Goal: Task Accomplishment & Management: Manage account settings

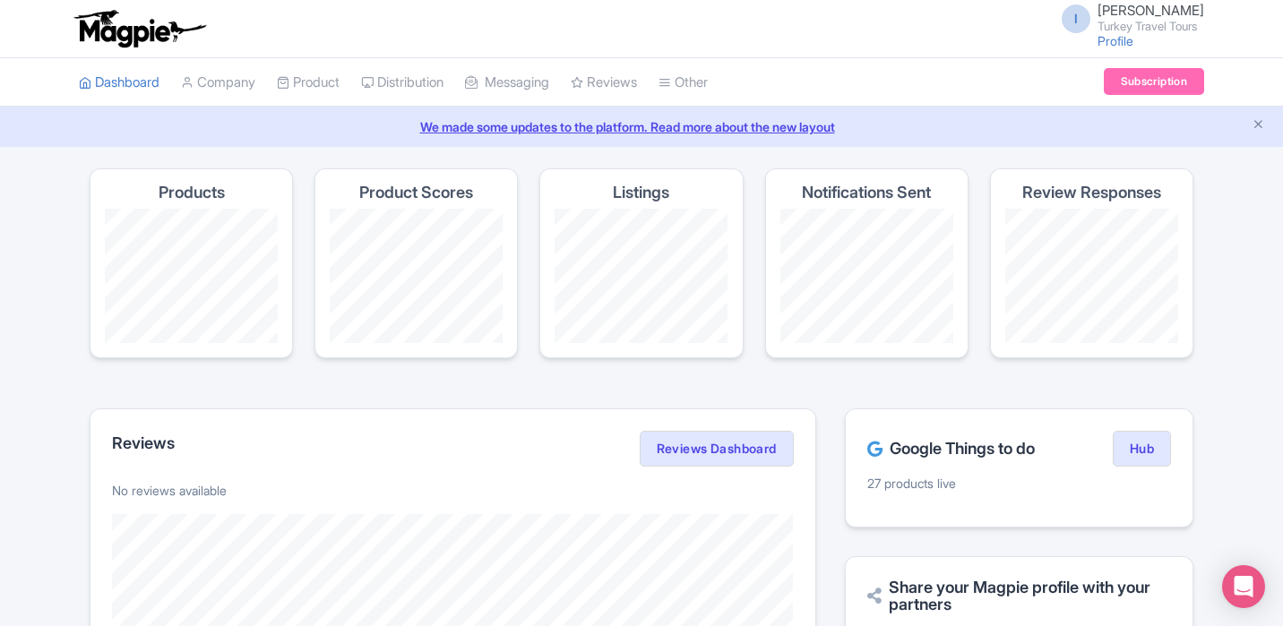
click at [184, 195] on h4 "Products" at bounding box center [192, 193] width 66 height 18
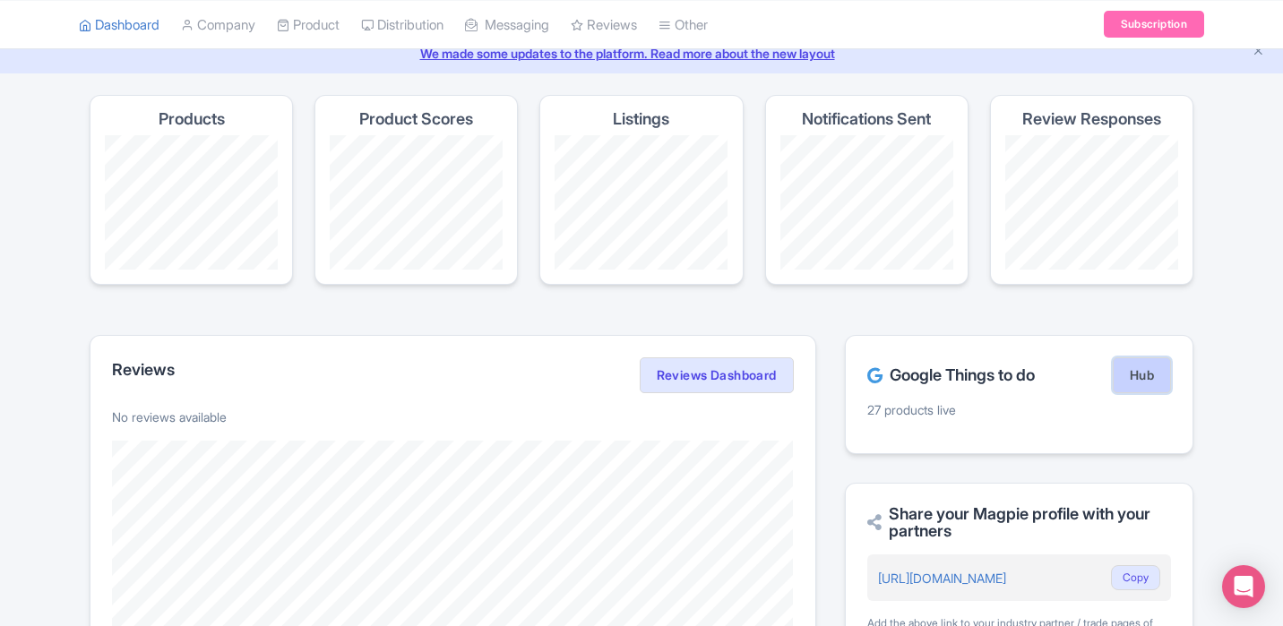
click at [1168, 367] on link "Hub" at bounding box center [1142, 376] width 58 height 36
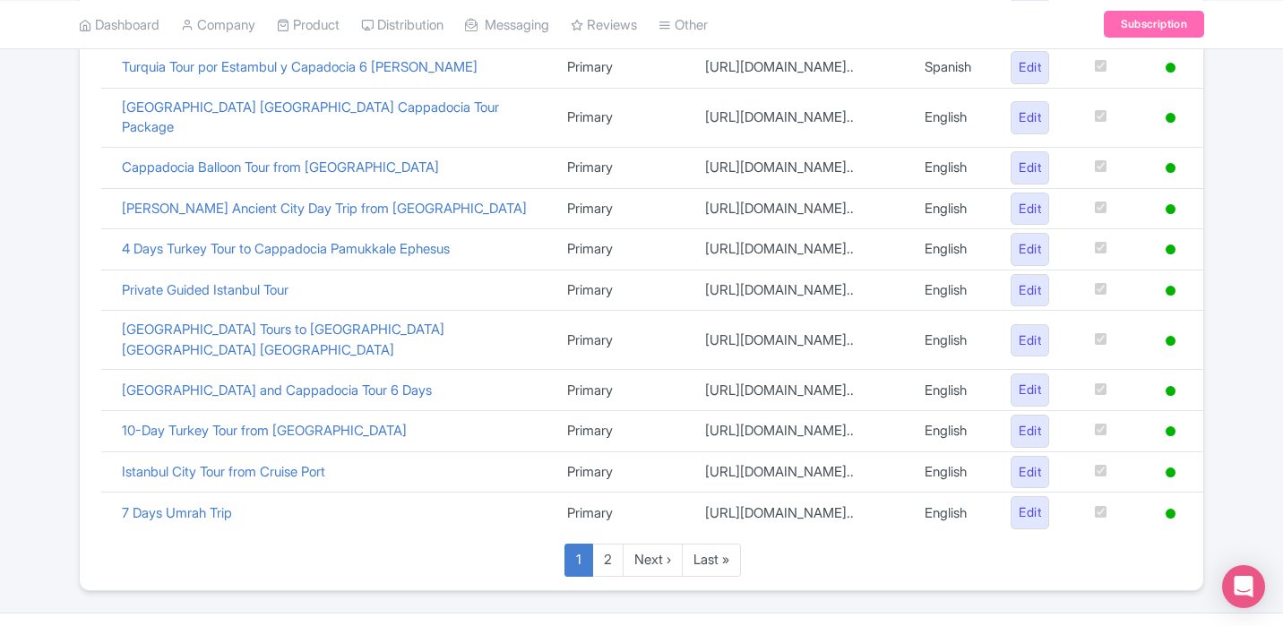
scroll to position [919, 0]
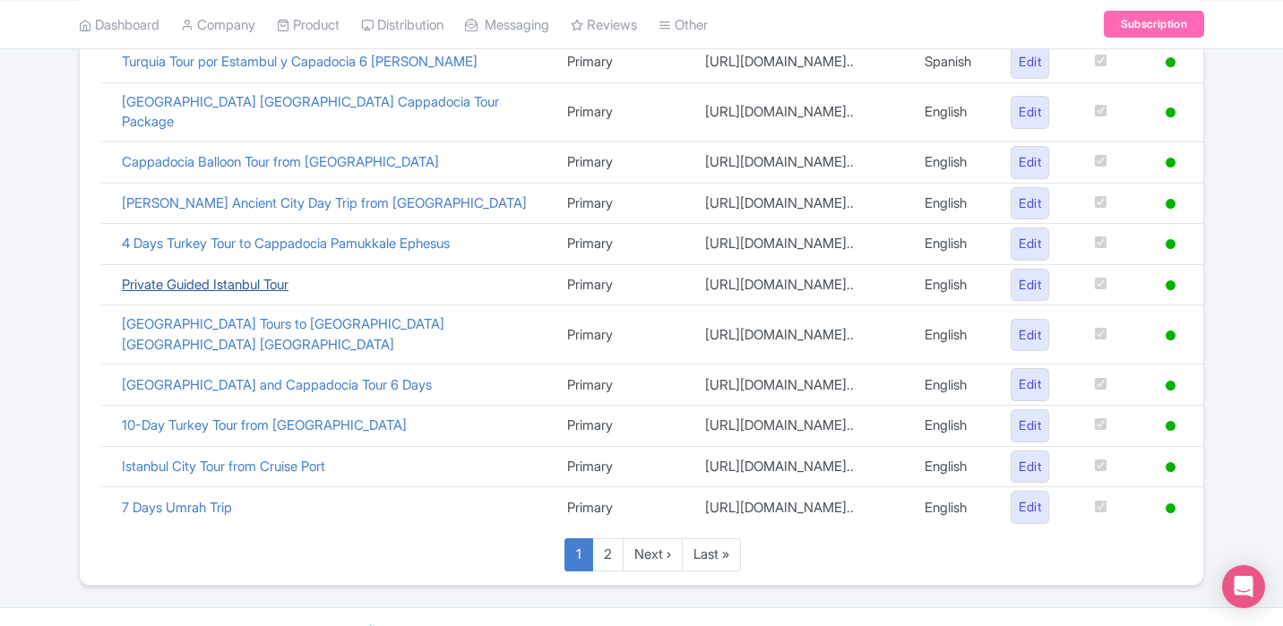
click at [229, 276] on link "Private Guided Istanbul Tour" at bounding box center [205, 284] width 167 height 17
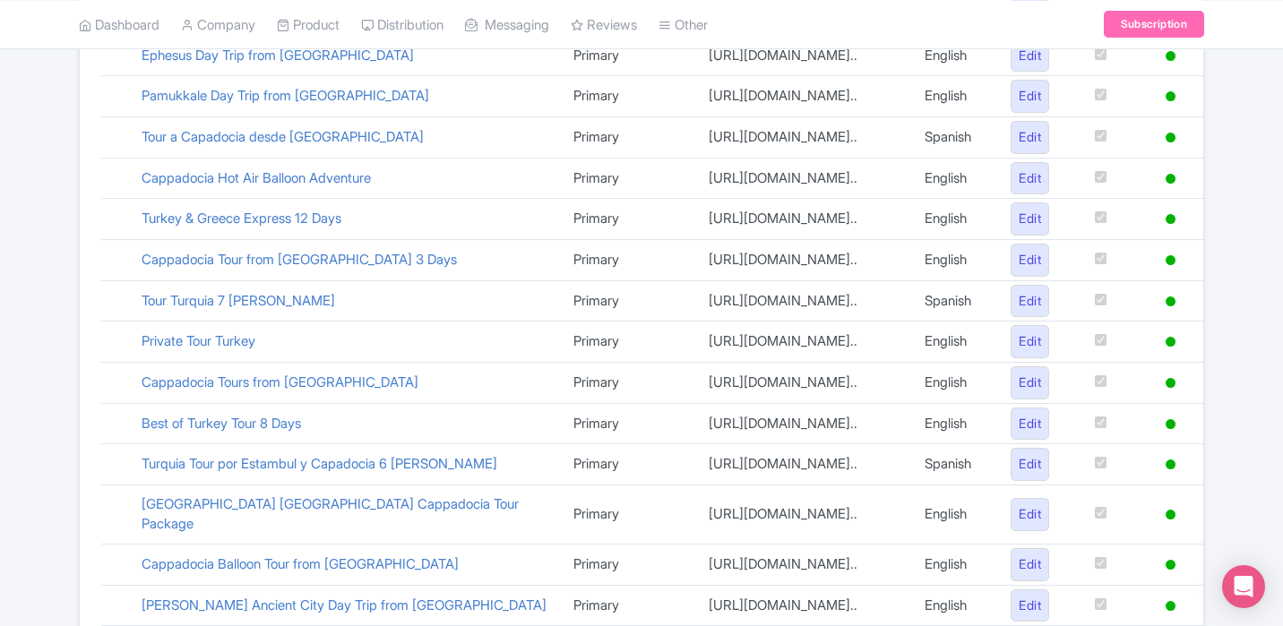
scroll to position [534, 0]
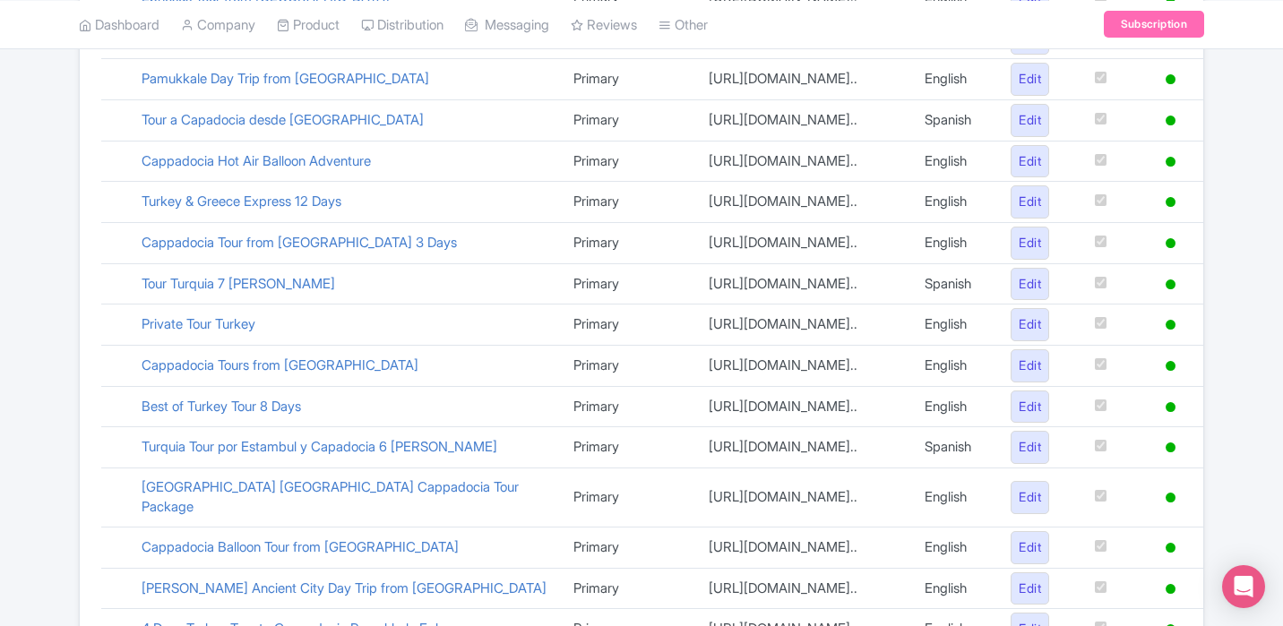
click at [267, 373] on td "Cappadocia Tours from Istanbul" at bounding box center [344, 365] width 432 height 41
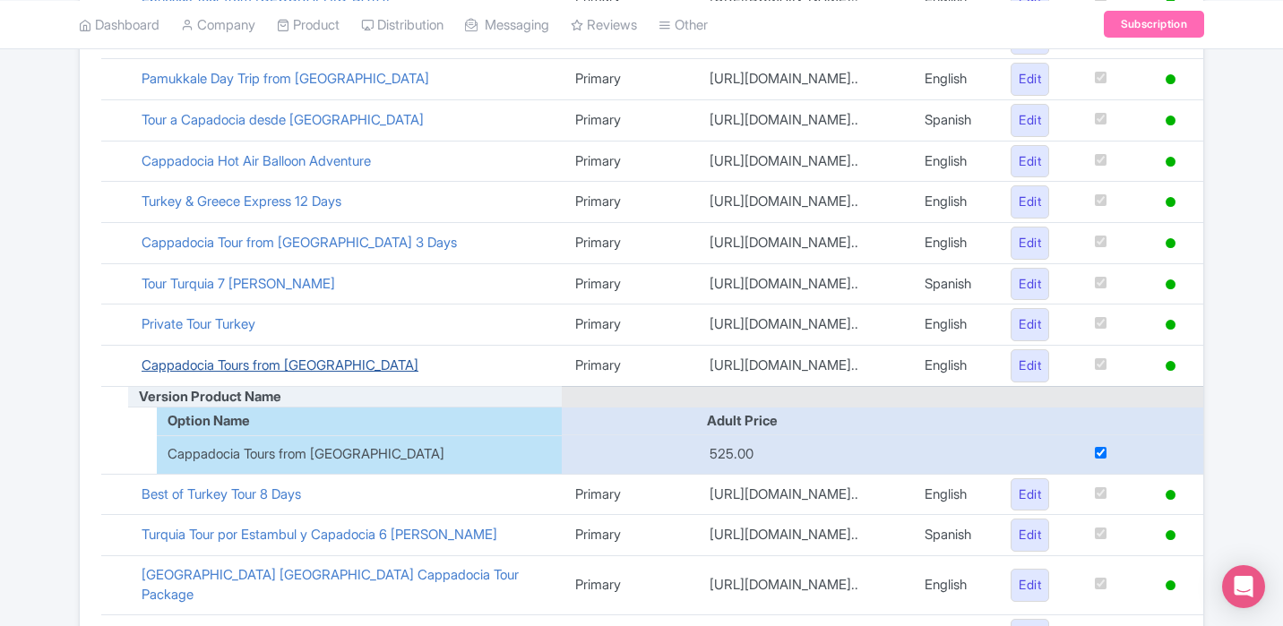
click at [268, 368] on link "Cappadocia Tours from Istanbul" at bounding box center [280, 365] width 277 height 17
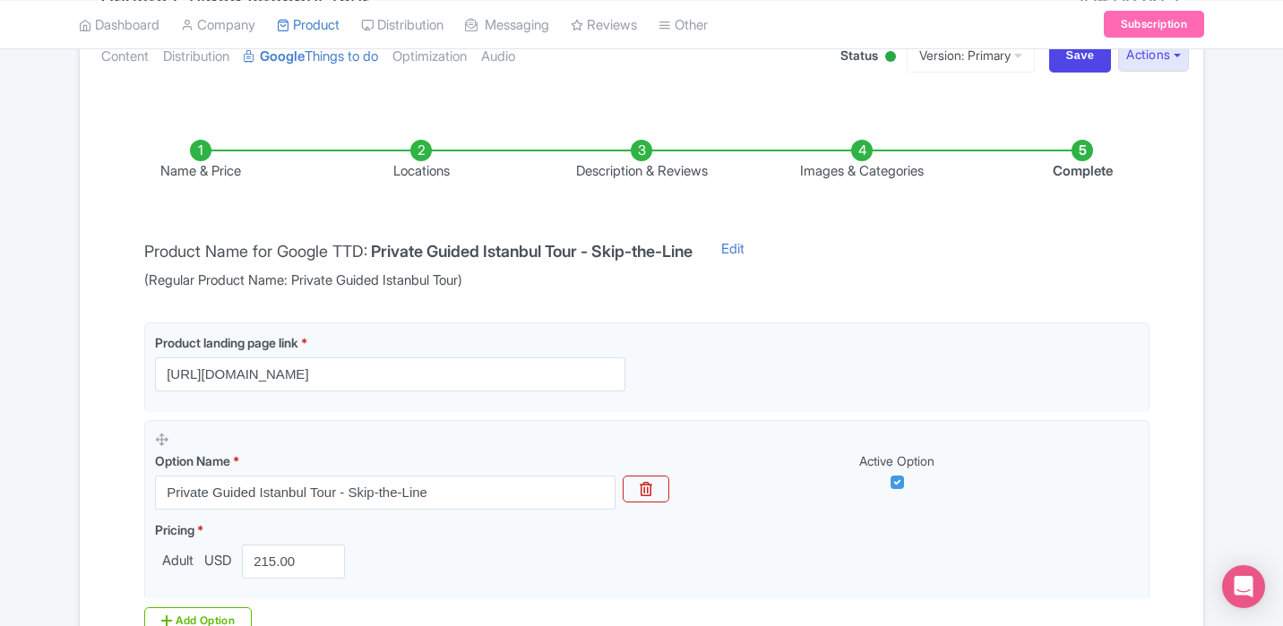
scroll to position [218, 0]
click at [435, 158] on li "Locations" at bounding box center [421, 162] width 220 height 42
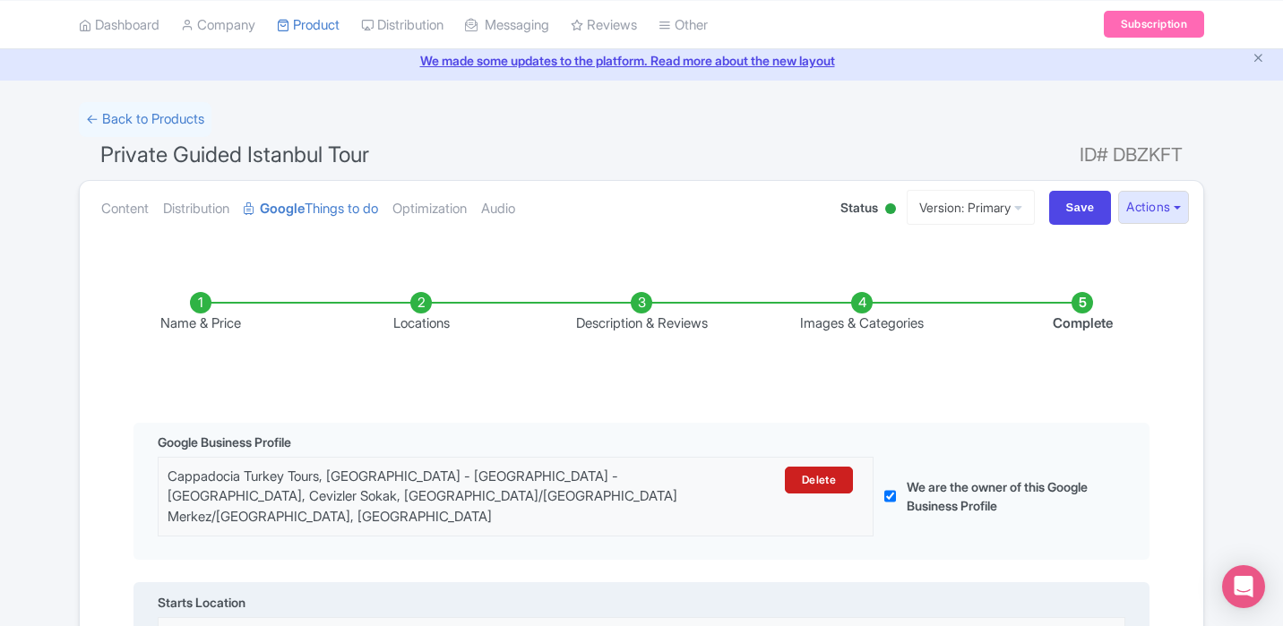
scroll to position [65, 0]
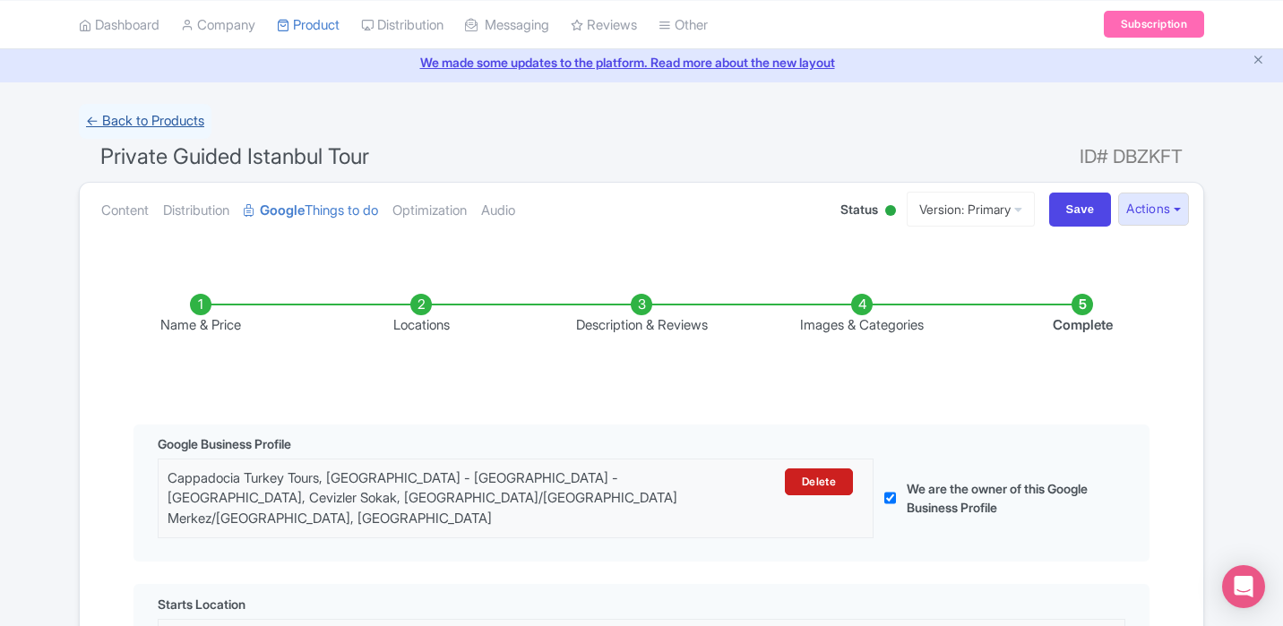
click at [142, 122] on link "← Back to Products" at bounding box center [145, 121] width 133 height 35
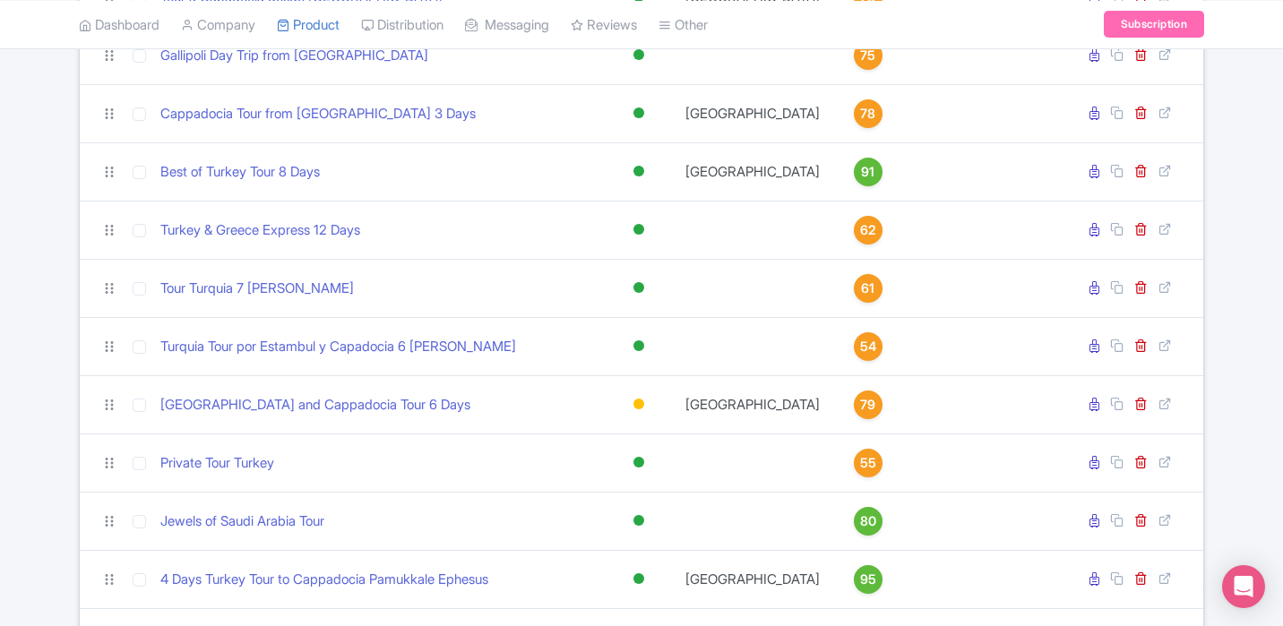
scroll to position [382, 0]
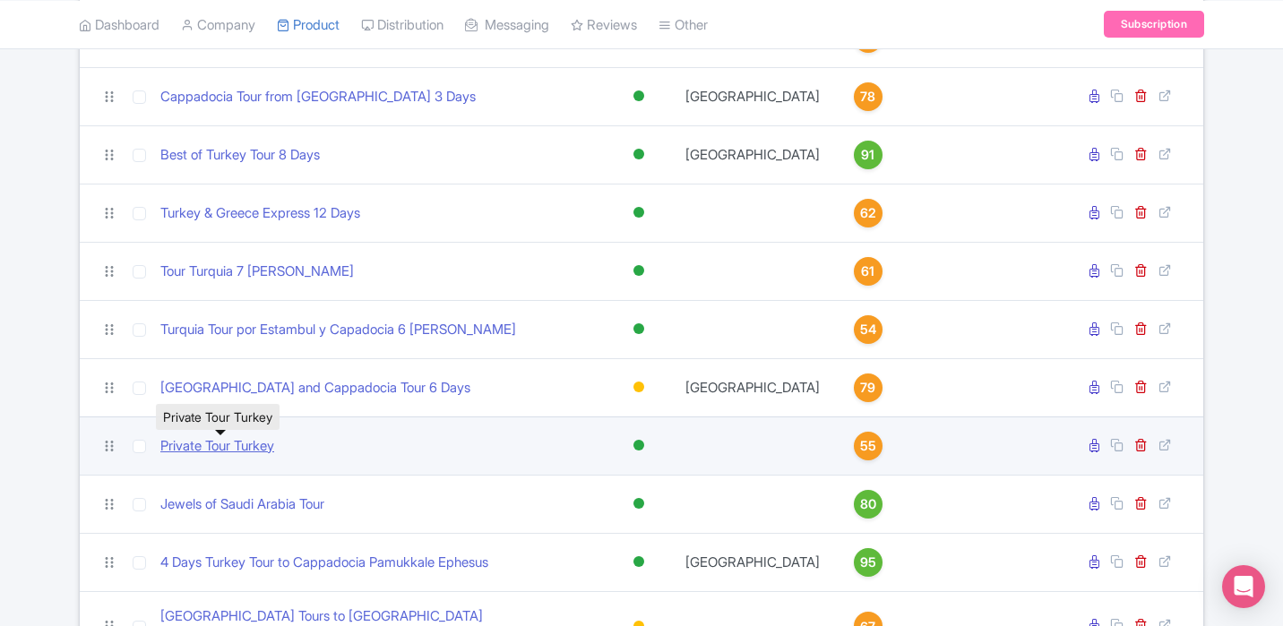
click at [249, 444] on link "Private Tour Turkey" at bounding box center [217, 446] width 114 height 21
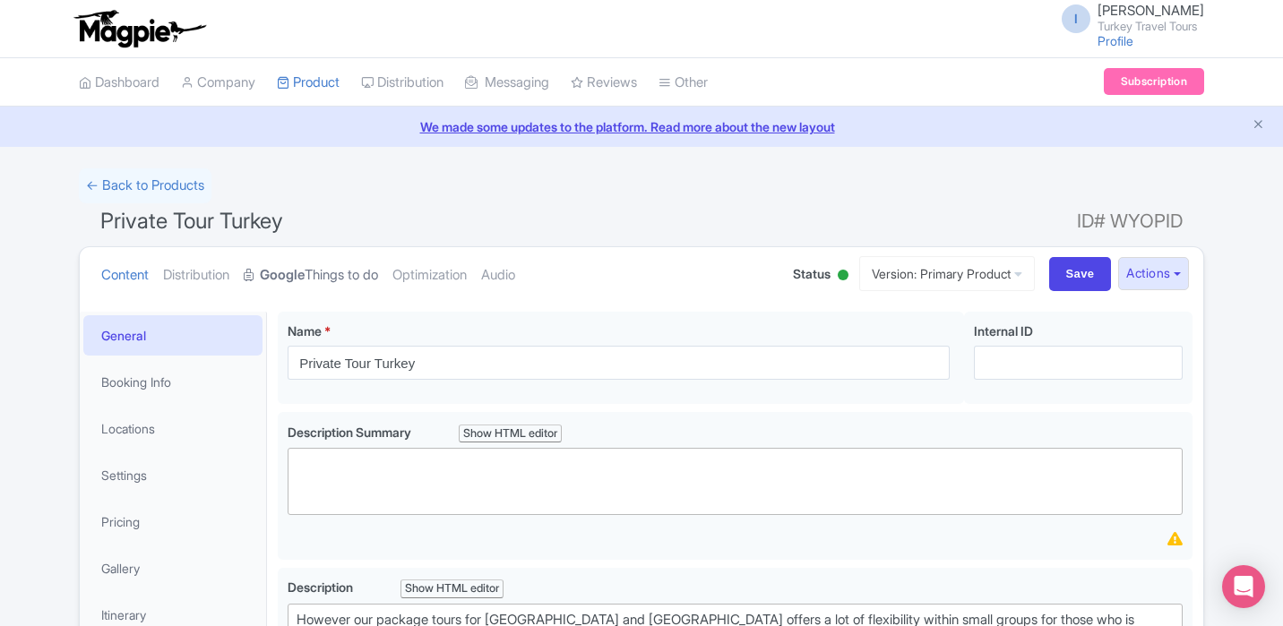
click at [366, 274] on link "Google Things to do" at bounding box center [311, 275] width 134 height 56
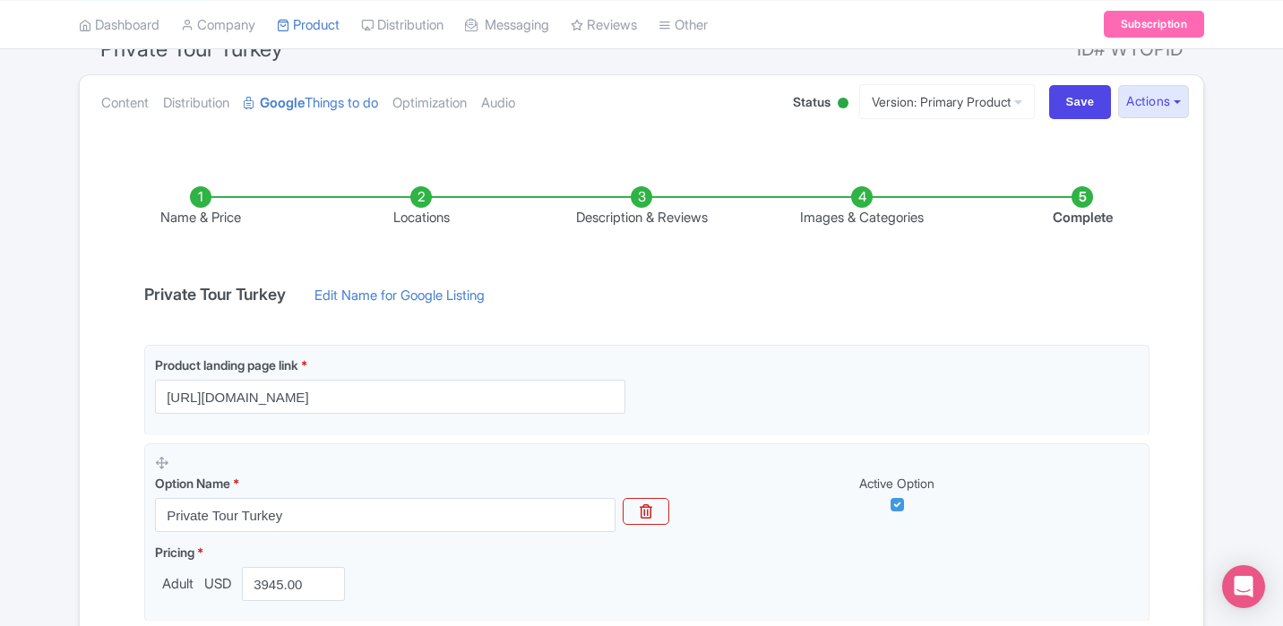
scroll to position [186, 0]
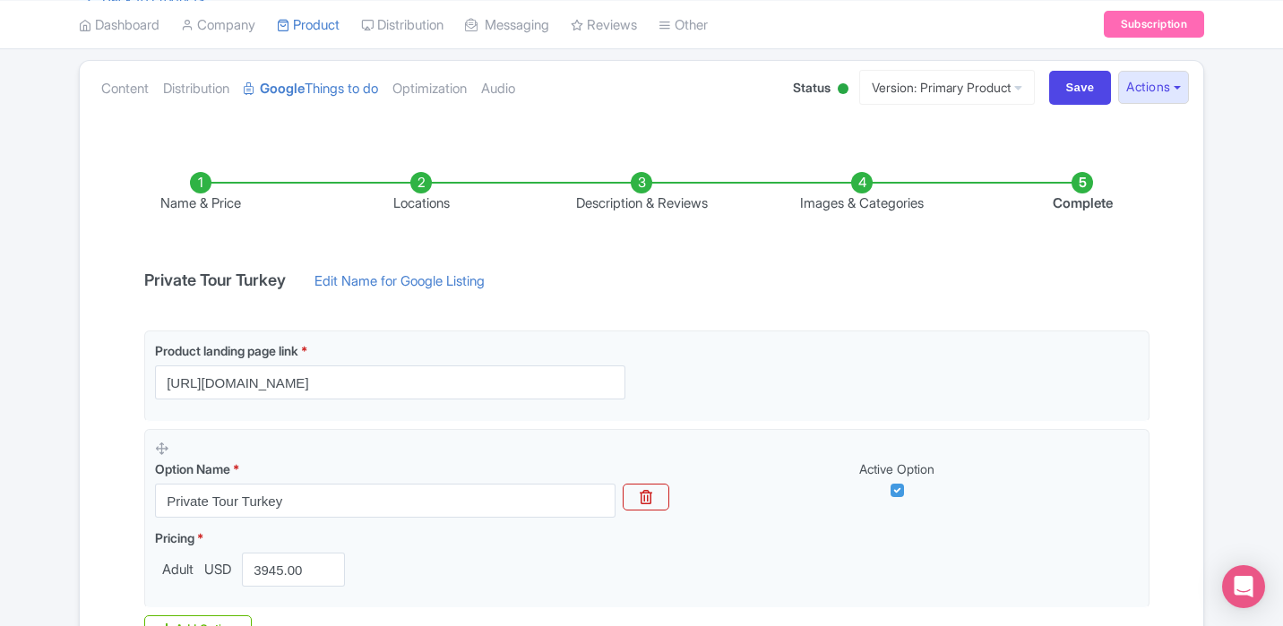
click at [204, 191] on li "Name & Price" at bounding box center [201, 193] width 220 height 42
click at [434, 197] on li "Locations" at bounding box center [421, 193] width 220 height 42
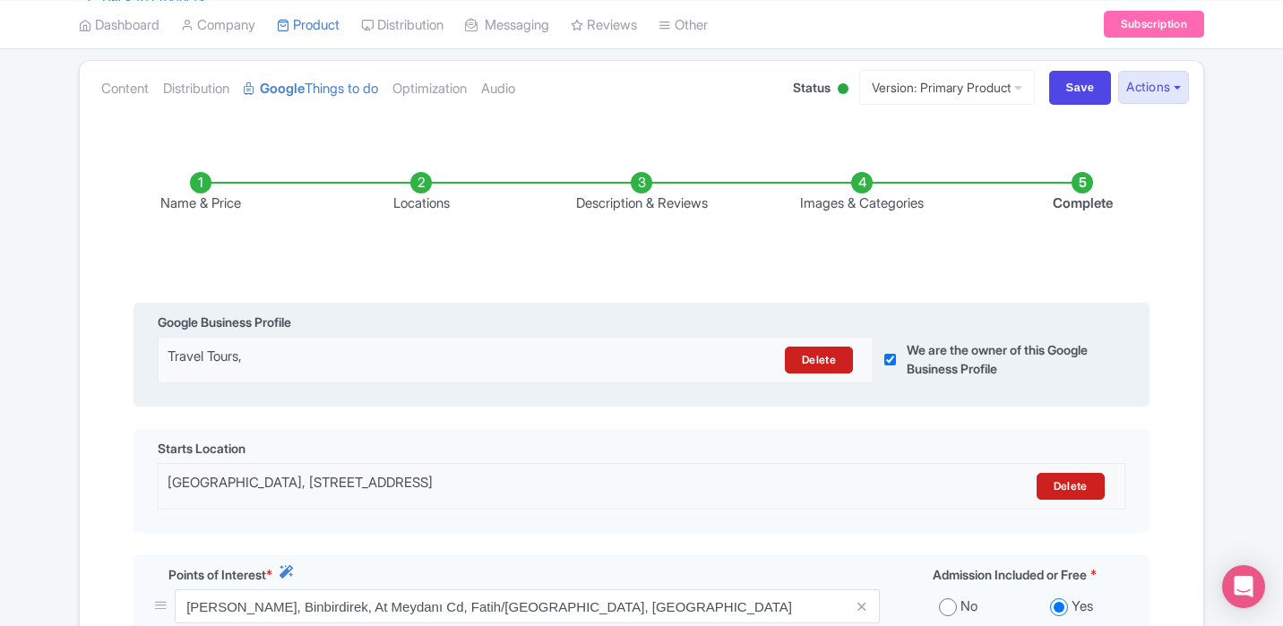
click at [723, 364] on div "Delete" at bounding box center [777, 360] width 174 height 27
click at [790, 363] on link "Delete" at bounding box center [819, 360] width 68 height 27
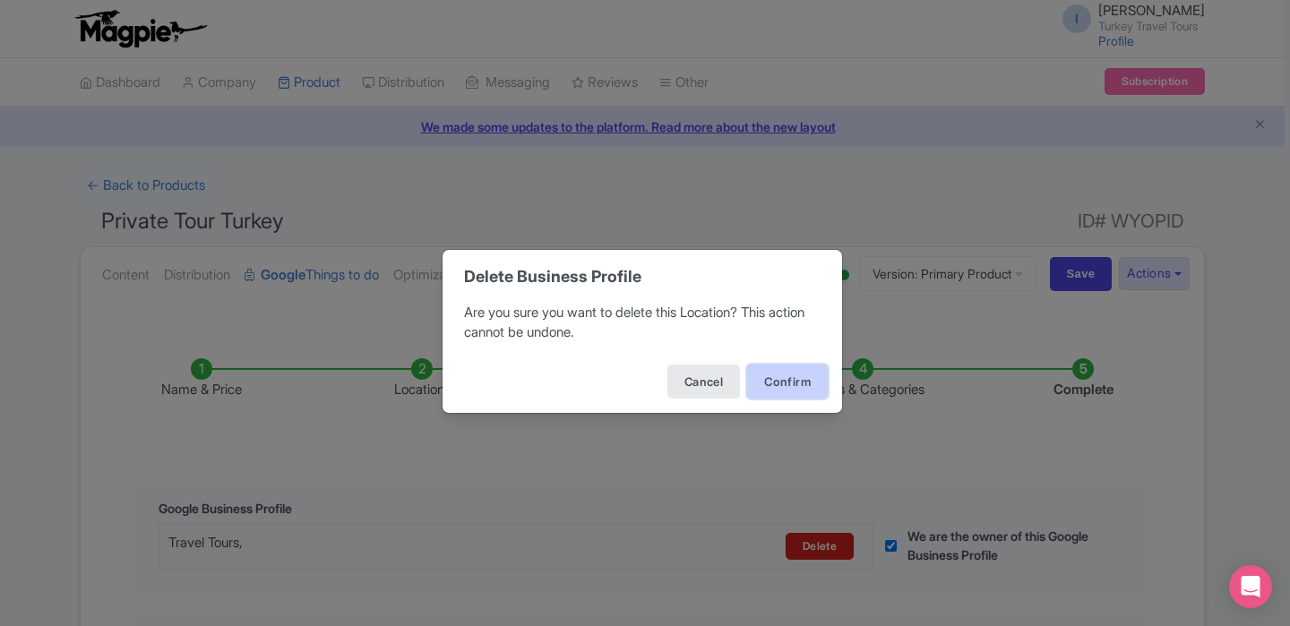
click at [764, 384] on button "Confirm" at bounding box center [787, 382] width 81 height 34
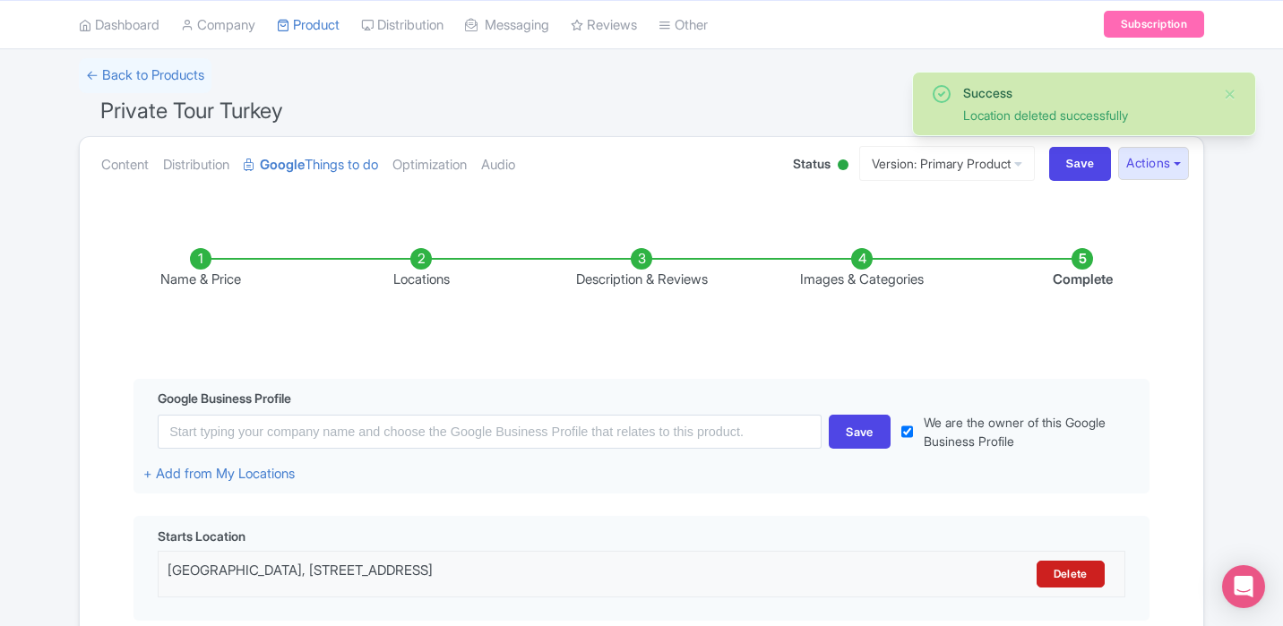
scroll to position [123, 0]
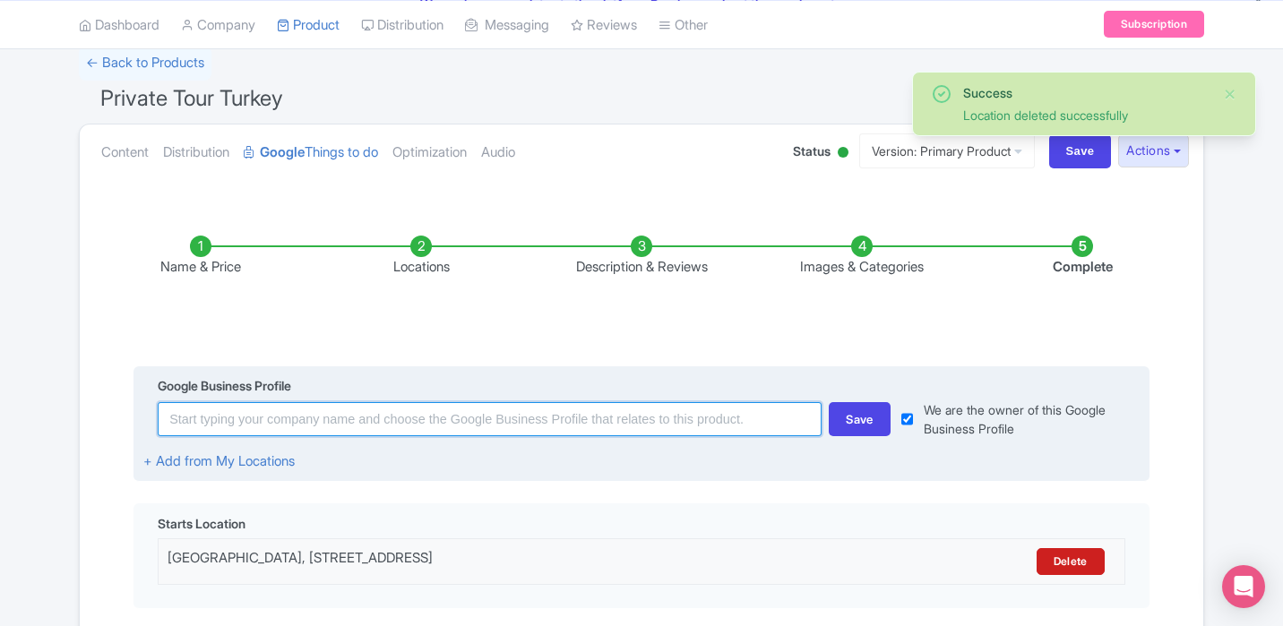
click at [535, 407] on input at bounding box center [490, 419] width 664 height 34
click at [534, 413] on input at bounding box center [490, 419] width 664 height 34
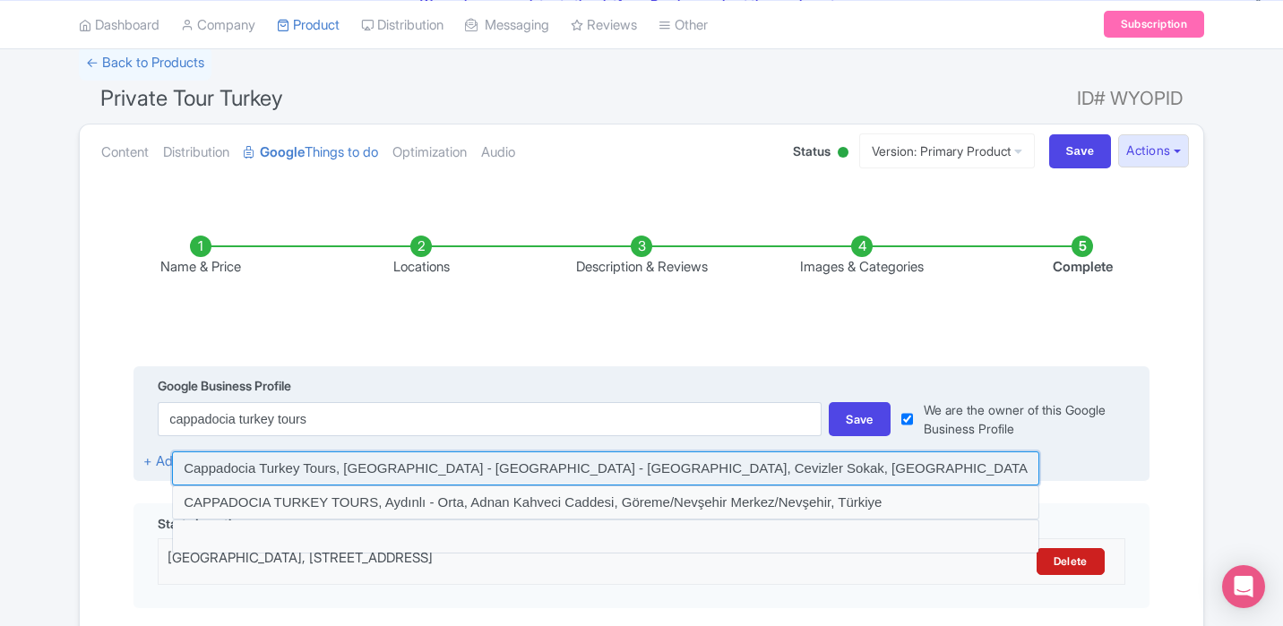
click at [464, 464] on input at bounding box center [605, 469] width 867 height 34
type input "Cappadocia Turkey Tours, İsali - Gaferli - Avcılar, Cevizler Sokak, Göreme/Nevş…"
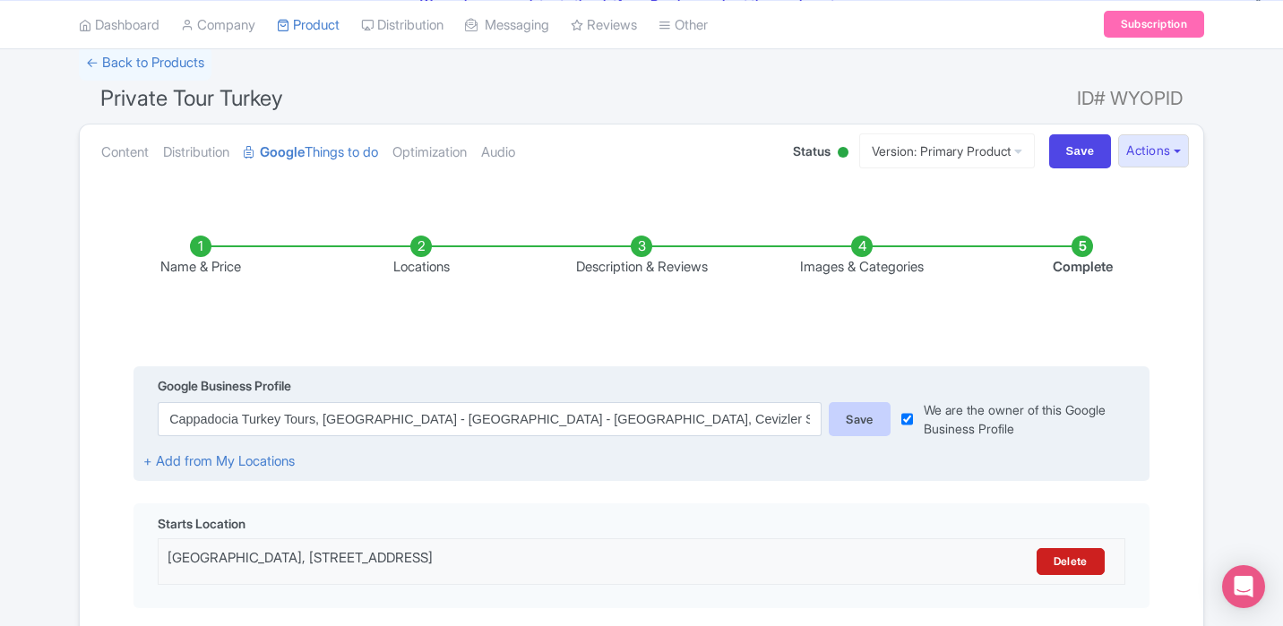
click at [860, 420] on div "Save" at bounding box center [860, 419] width 62 height 34
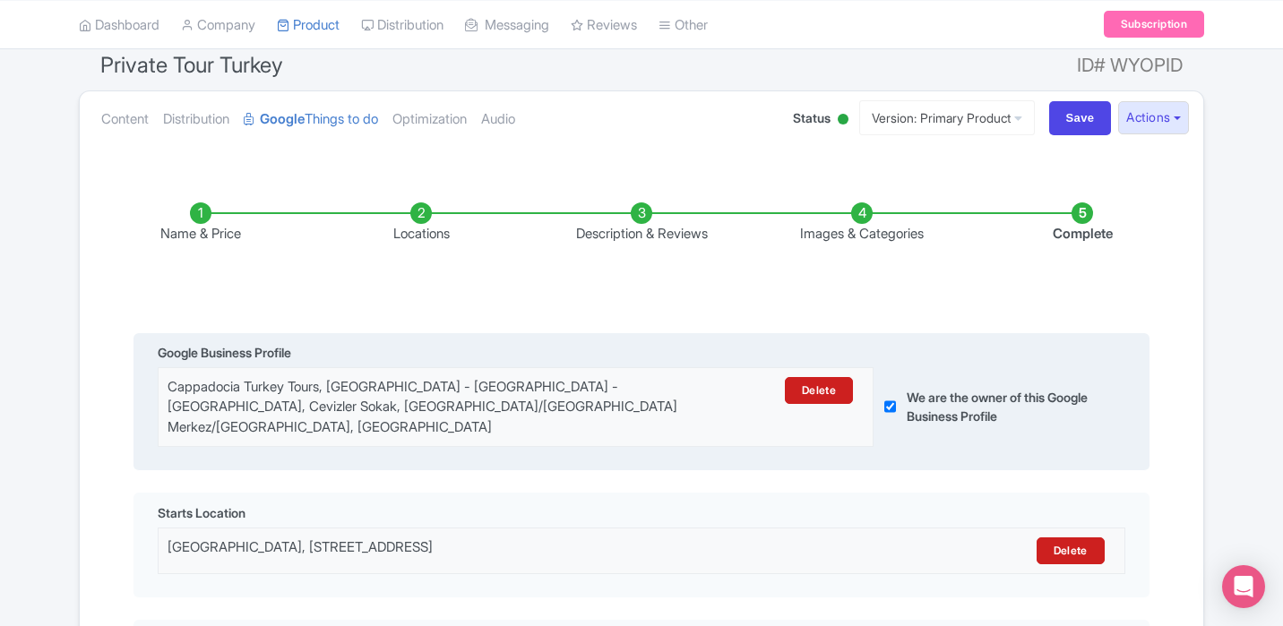
scroll to position [144, 0]
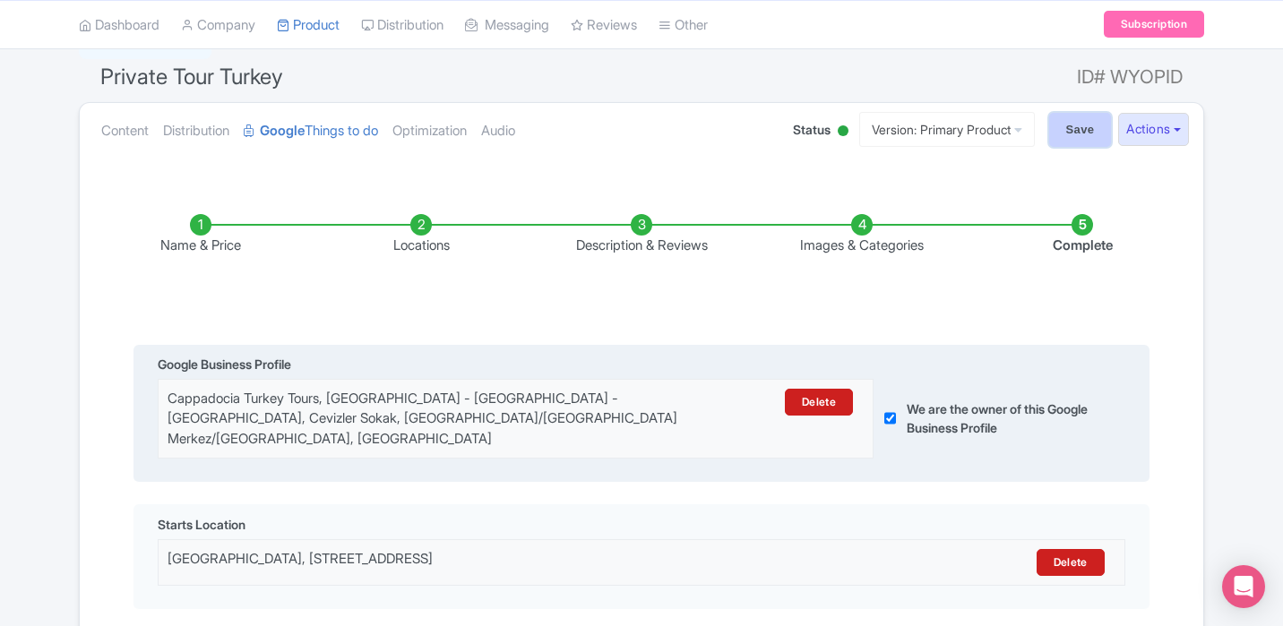
click at [1066, 130] on input "Save" at bounding box center [1080, 130] width 63 height 34
type input "Saving..."
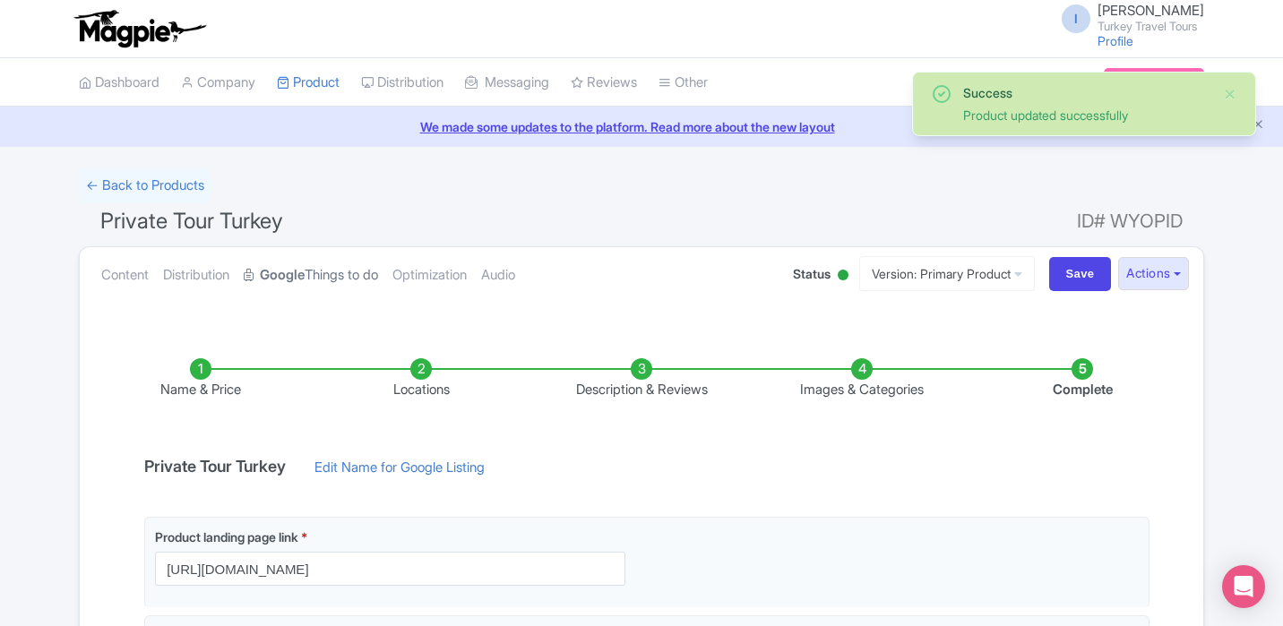
click at [305, 272] on strong "Google" at bounding box center [282, 275] width 45 height 21
click at [143, 181] on link "← Back to Products" at bounding box center [145, 185] width 133 height 35
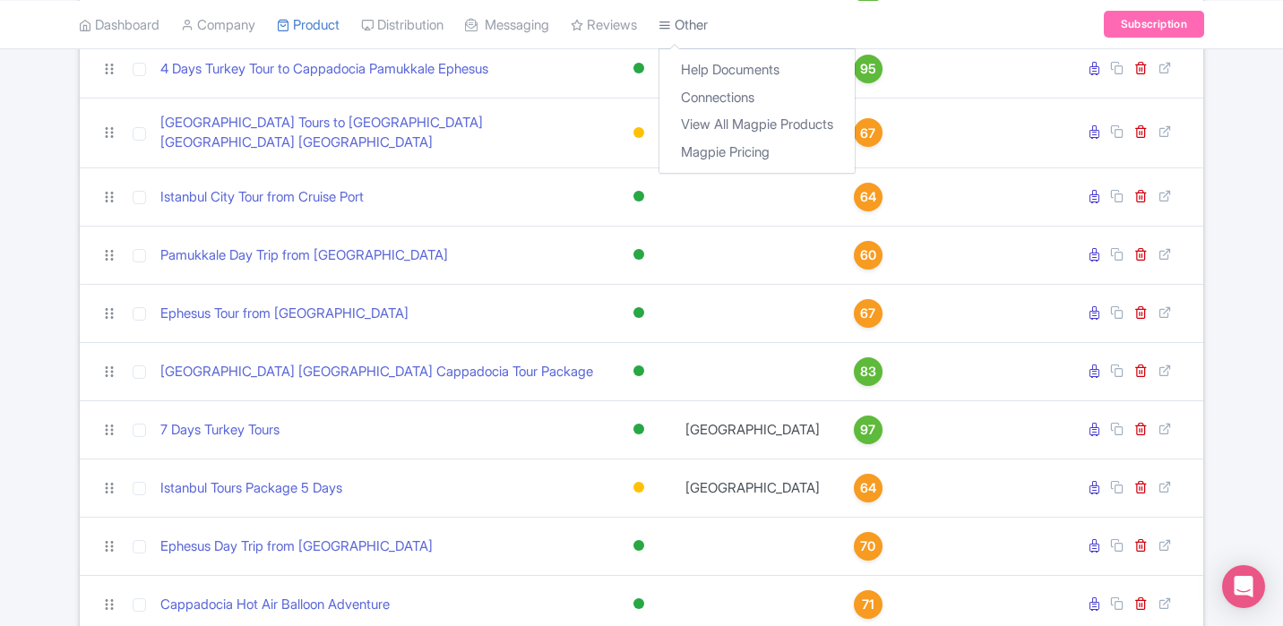
scroll to position [815, 0]
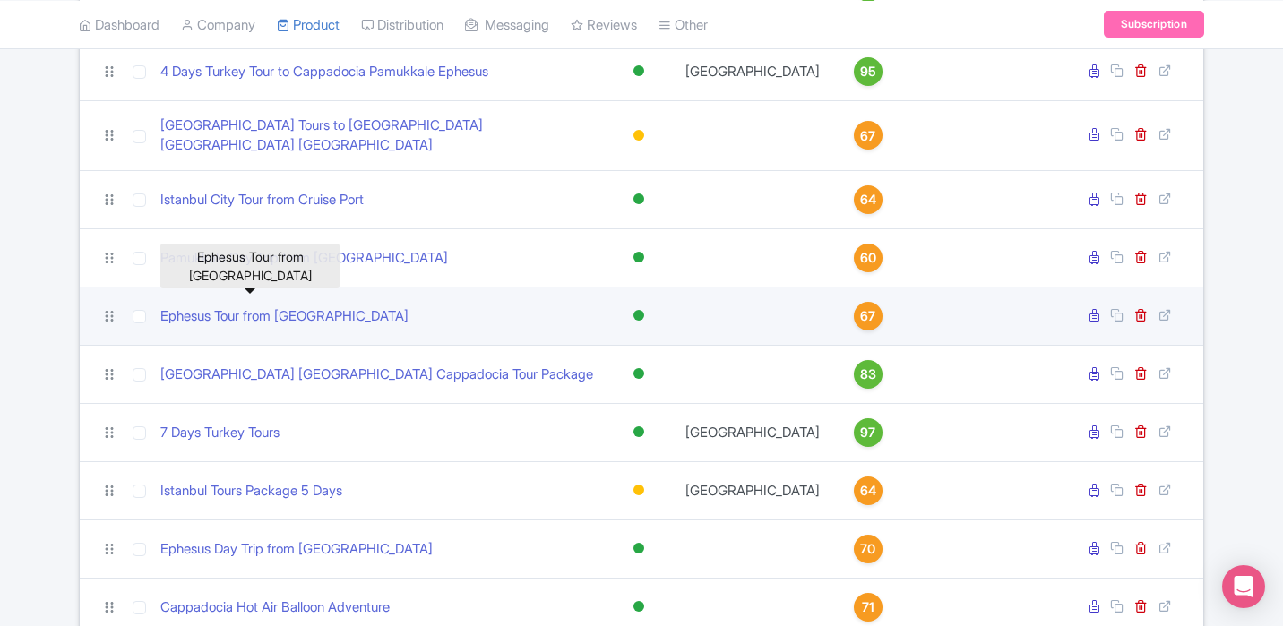
click at [262, 313] on link "Ephesus Tour from [GEOGRAPHIC_DATA]" at bounding box center [284, 316] width 248 height 21
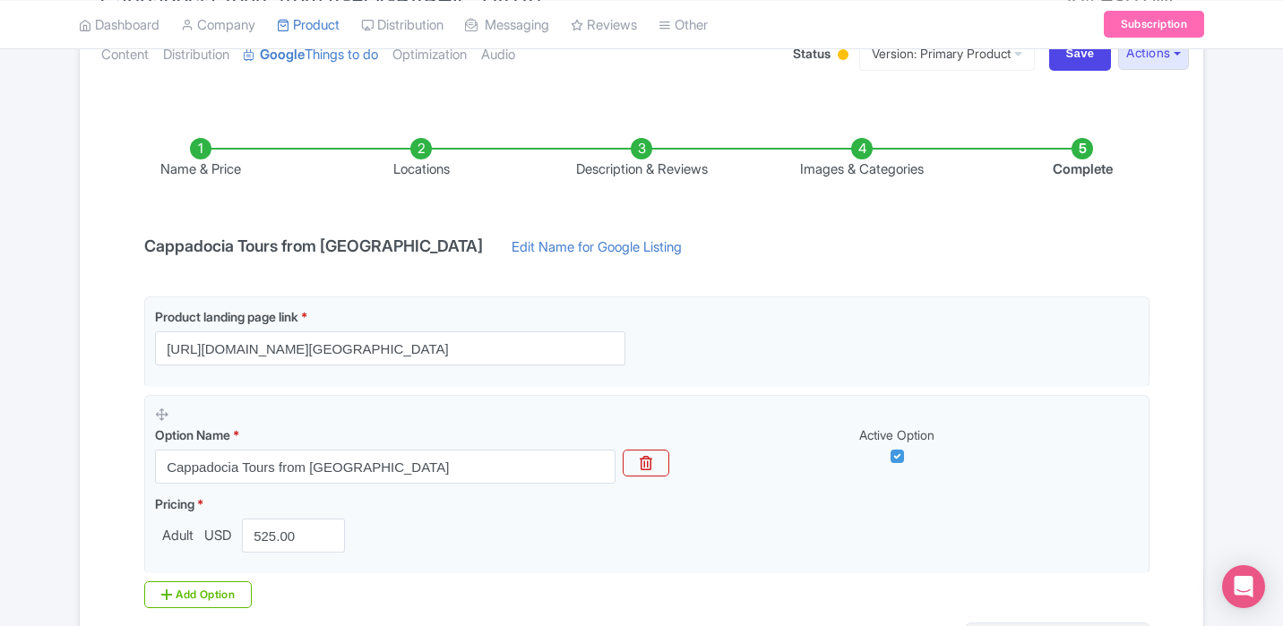
scroll to position [209, 0]
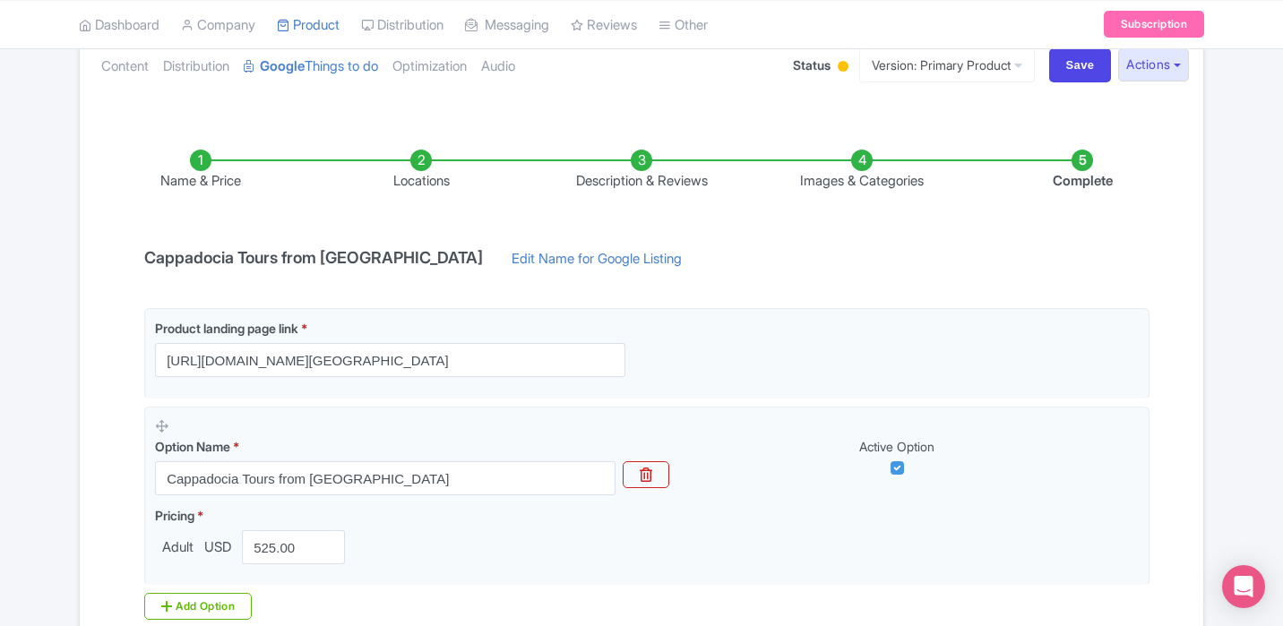
click at [415, 156] on li "Locations" at bounding box center [421, 171] width 220 height 42
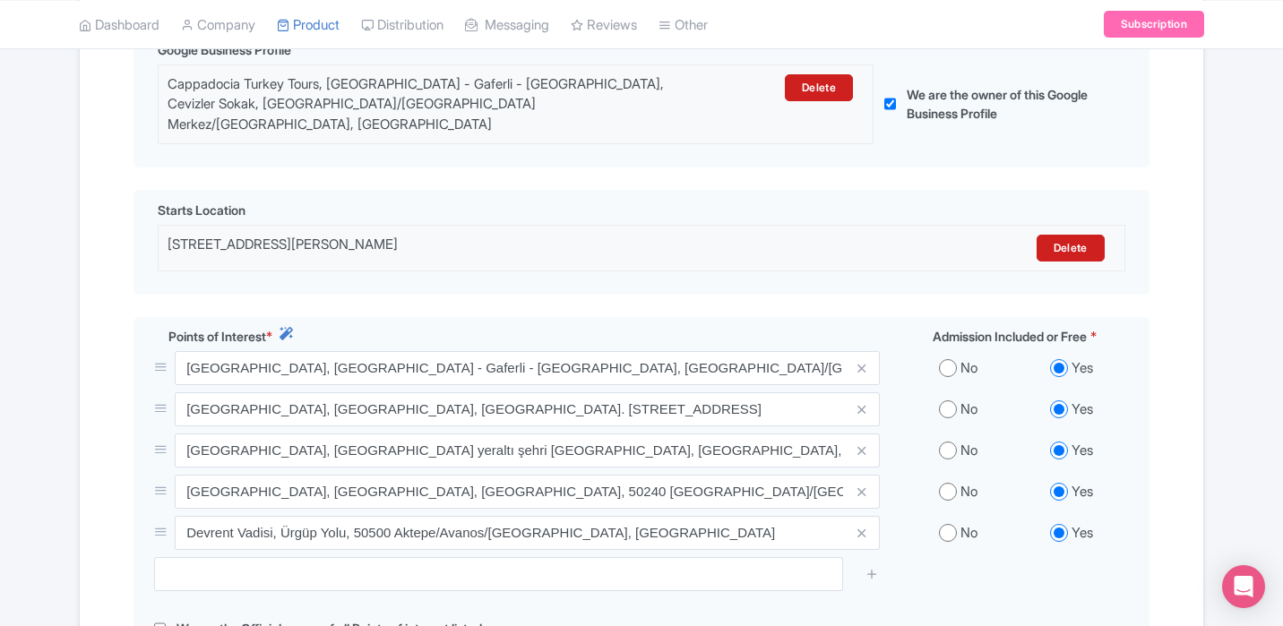
scroll to position [533, 0]
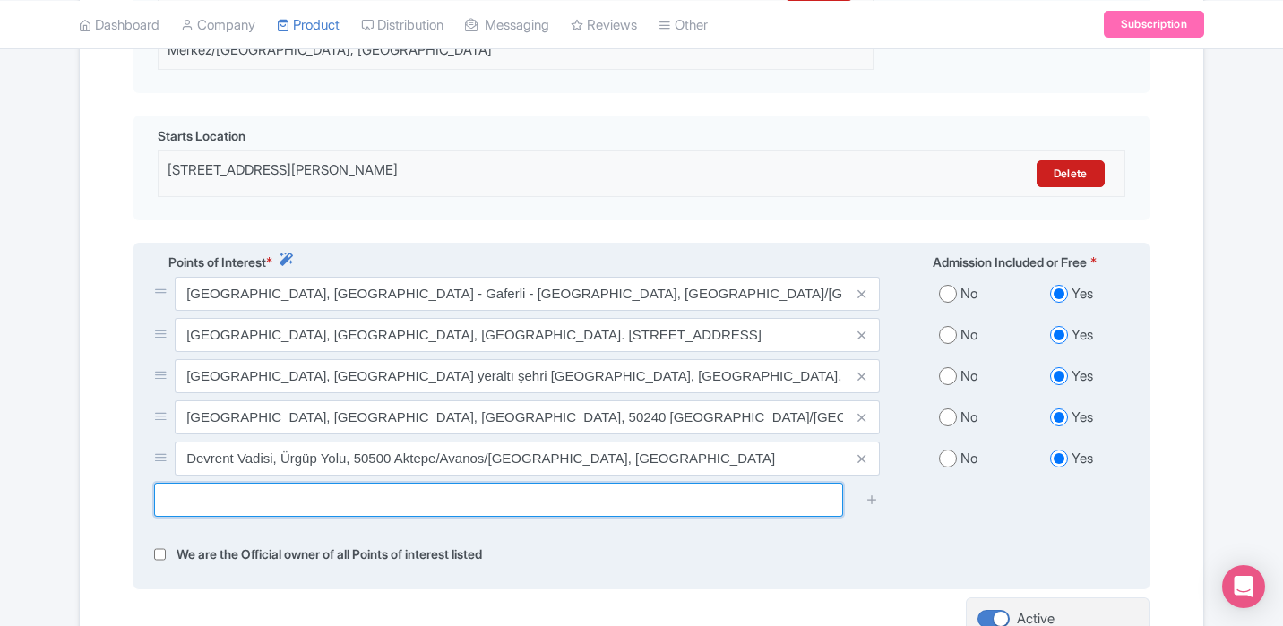
click at [357, 492] on input "text" at bounding box center [498, 500] width 689 height 34
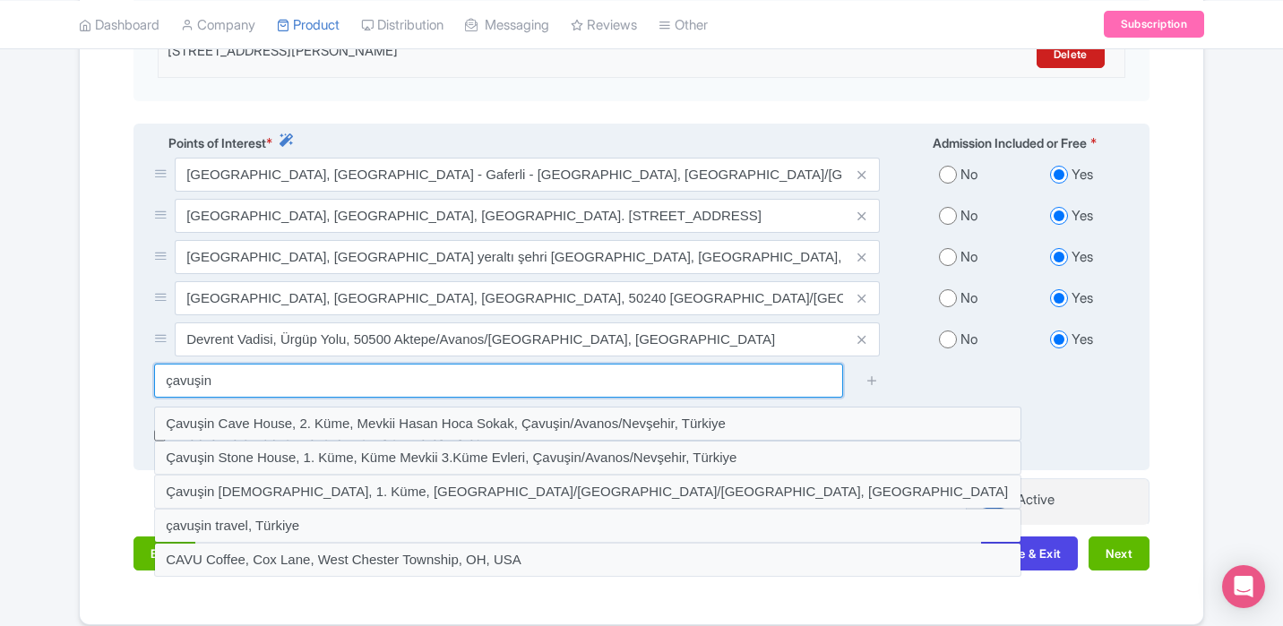
scroll to position [657, 0]
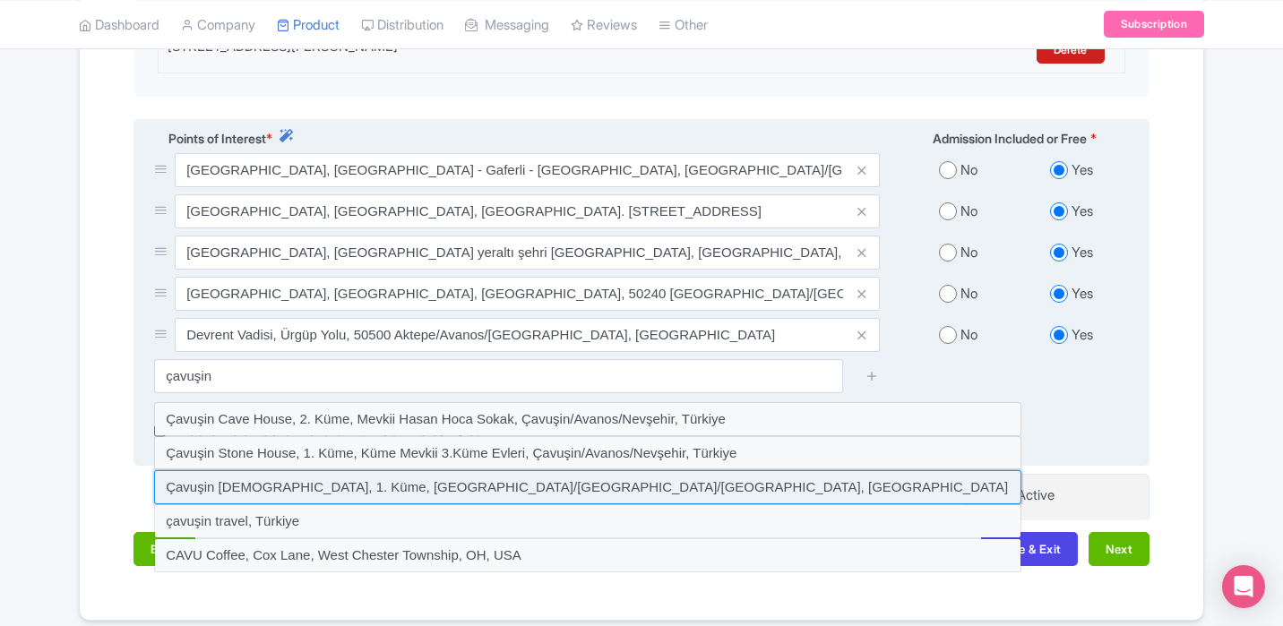
click at [347, 478] on input at bounding box center [587, 487] width 867 height 34
type input "Çavuşin Kilisesi, 1. Küme, Çavuşin/Avanos/Nevşehir, Türkiye"
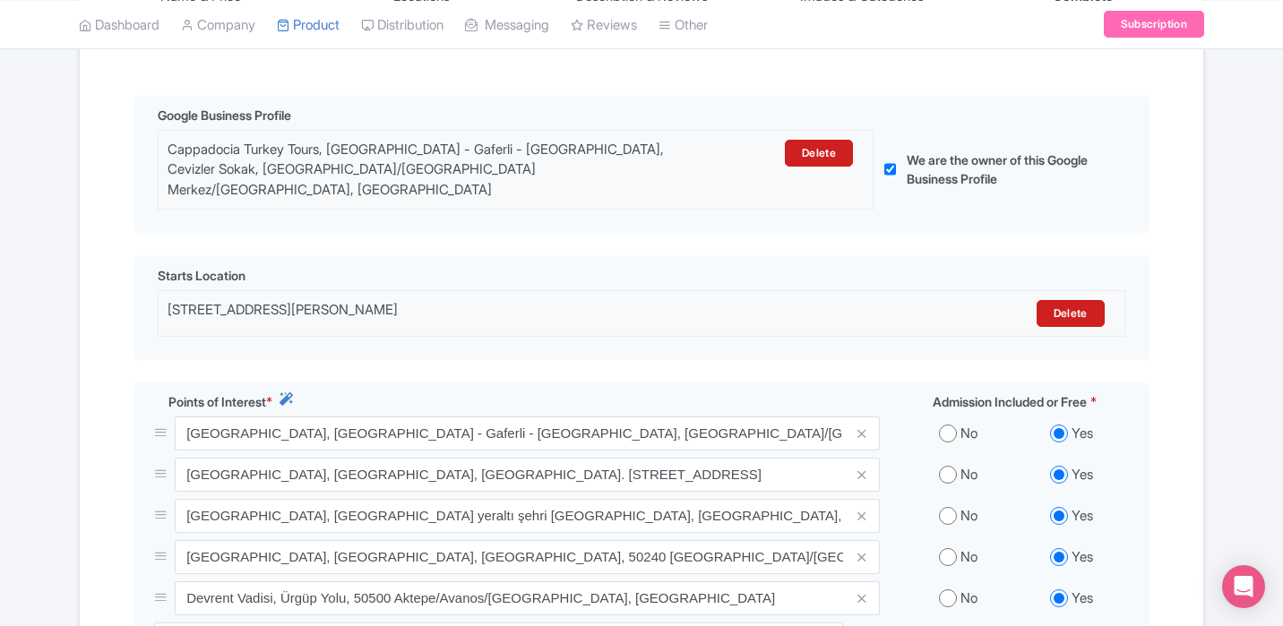
scroll to position [711, 0]
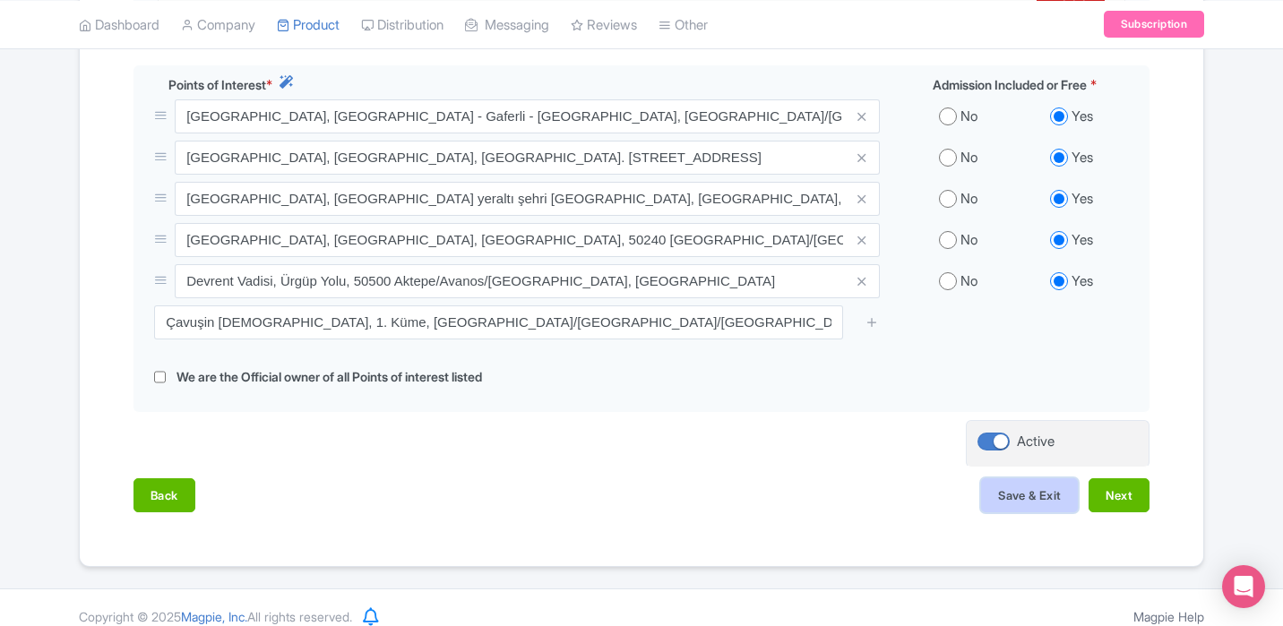
click at [1036, 479] on button "Save & Exit" at bounding box center [1029, 496] width 97 height 34
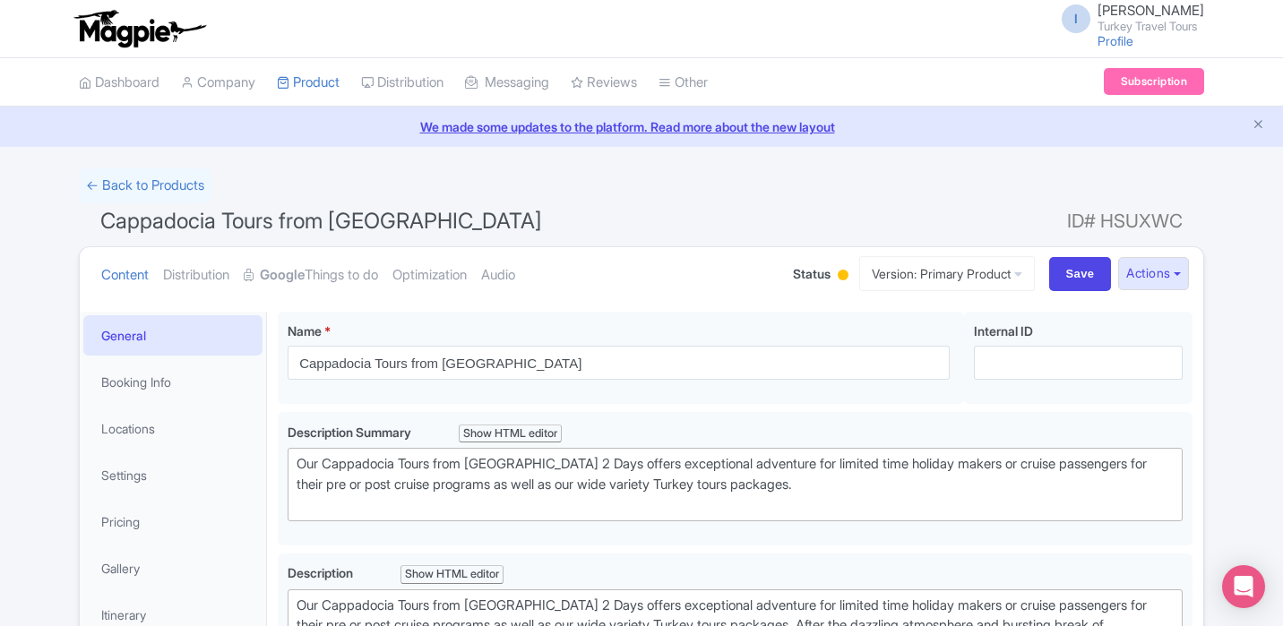
click at [838, 277] on div at bounding box center [843, 275] width 11 height 11
click at [319, 270] on link "Google Things to do" at bounding box center [311, 275] width 134 height 56
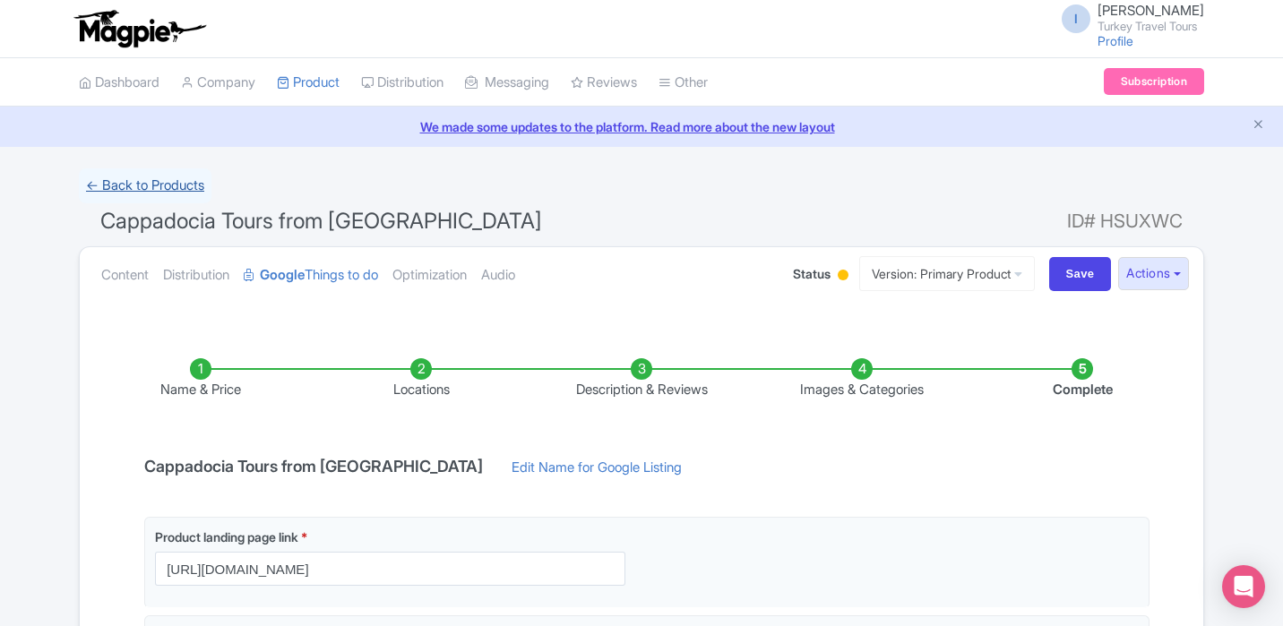
click at [157, 190] on link "← Back to Products" at bounding box center [145, 185] width 133 height 35
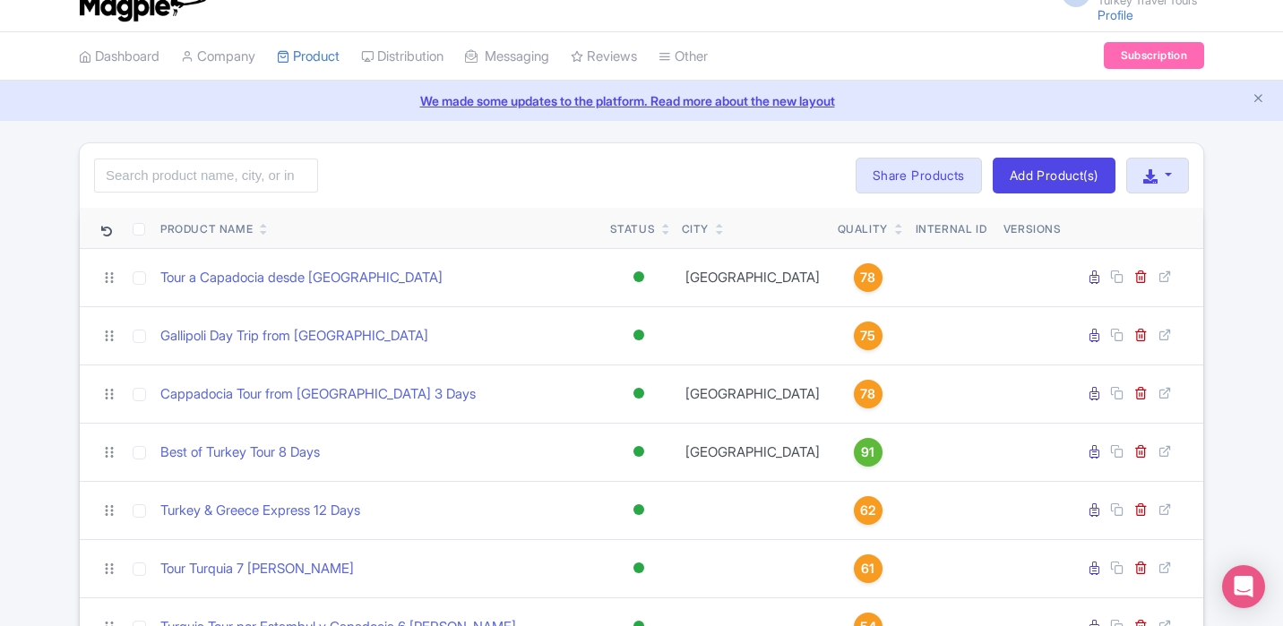
scroll to position [22, 0]
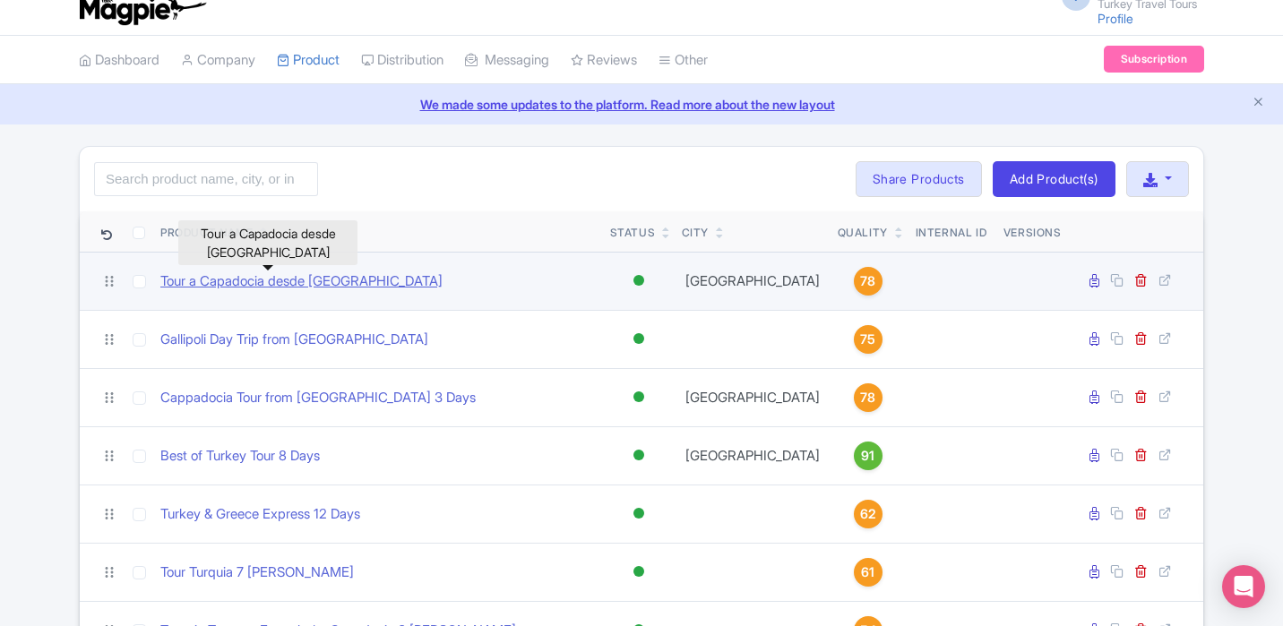
click at [286, 288] on link "Tour a Capadocia desde [GEOGRAPHIC_DATA]" at bounding box center [301, 282] width 282 height 21
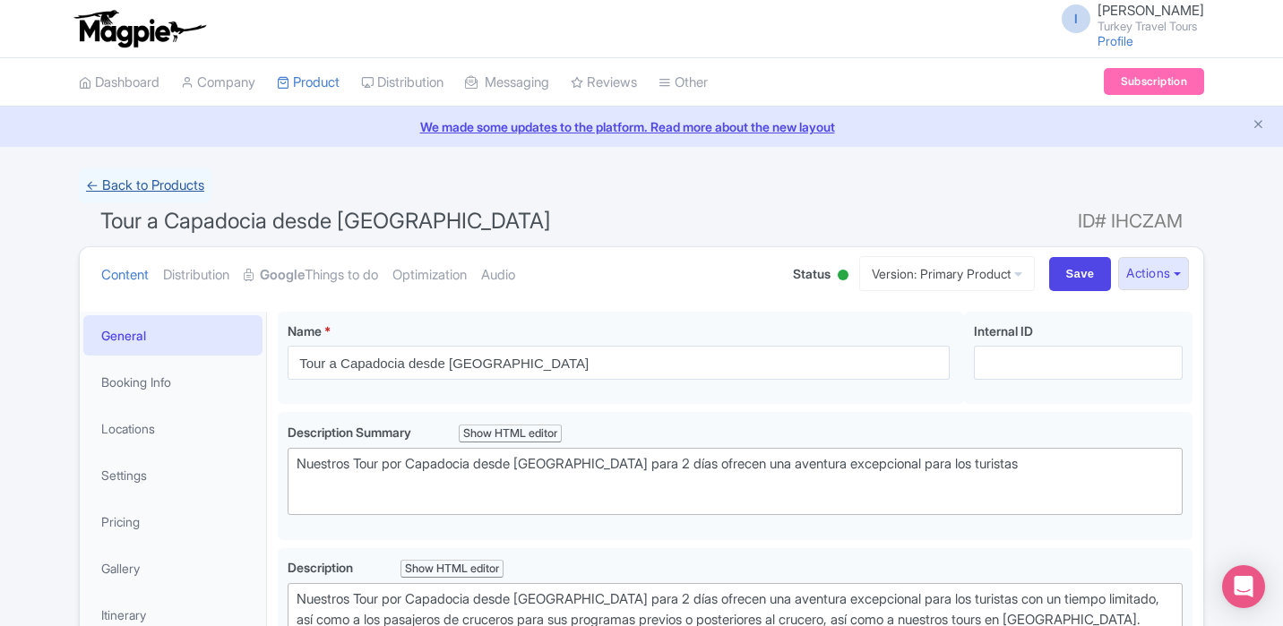
click at [157, 192] on link "← Back to Products" at bounding box center [145, 185] width 133 height 35
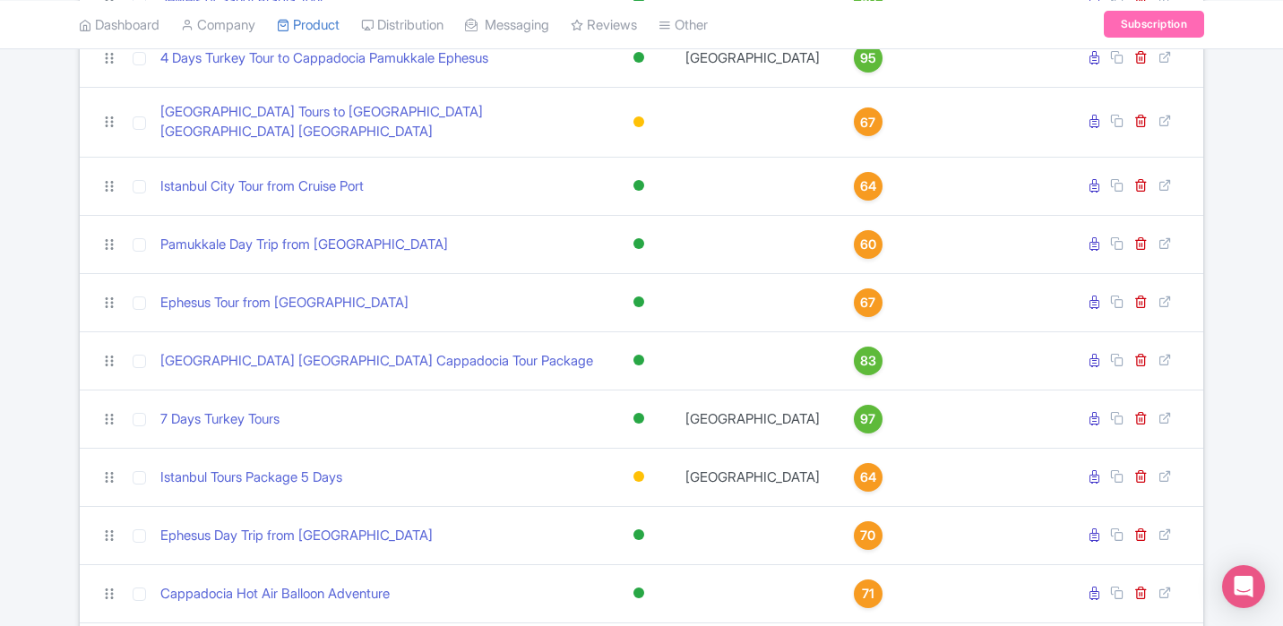
scroll to position [771, 0]
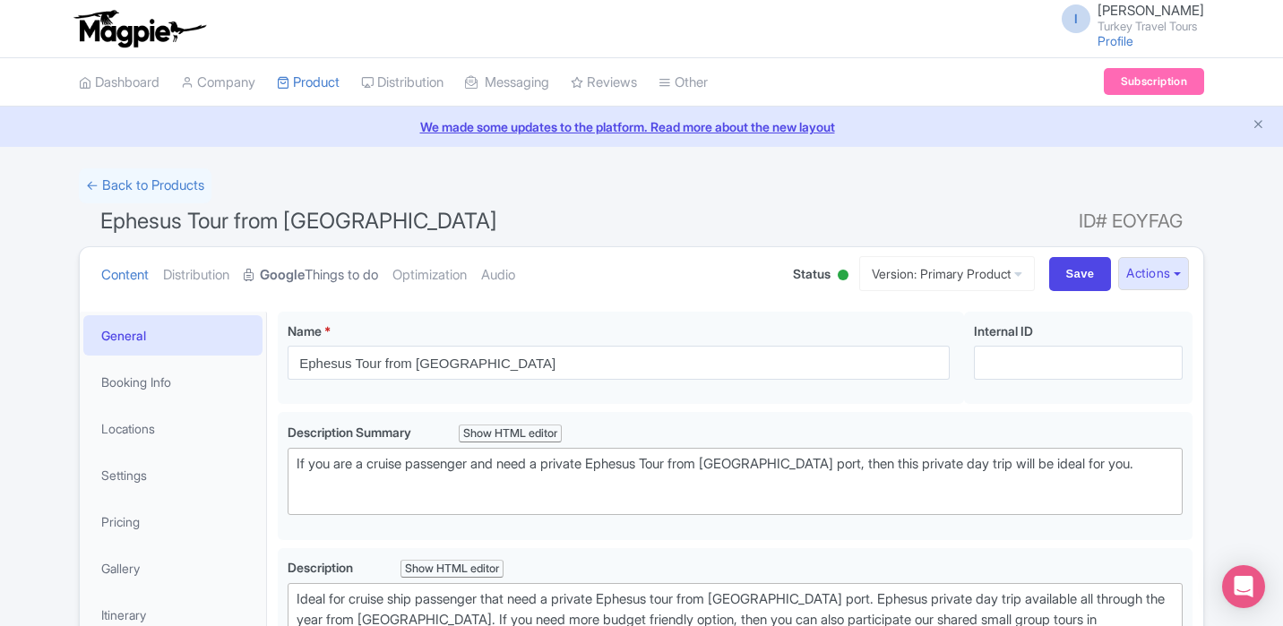
click at [305, 274] on strong "Google" at bounding box center [282, 275] width 45 height 21
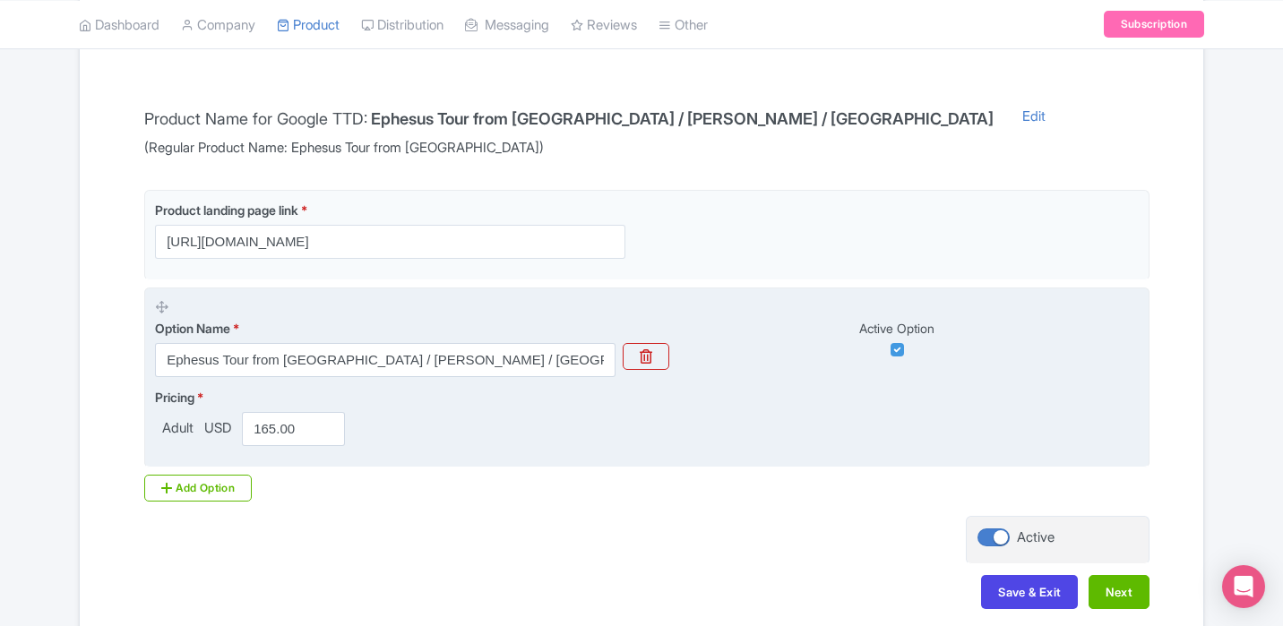
scroll to position [440, 0]
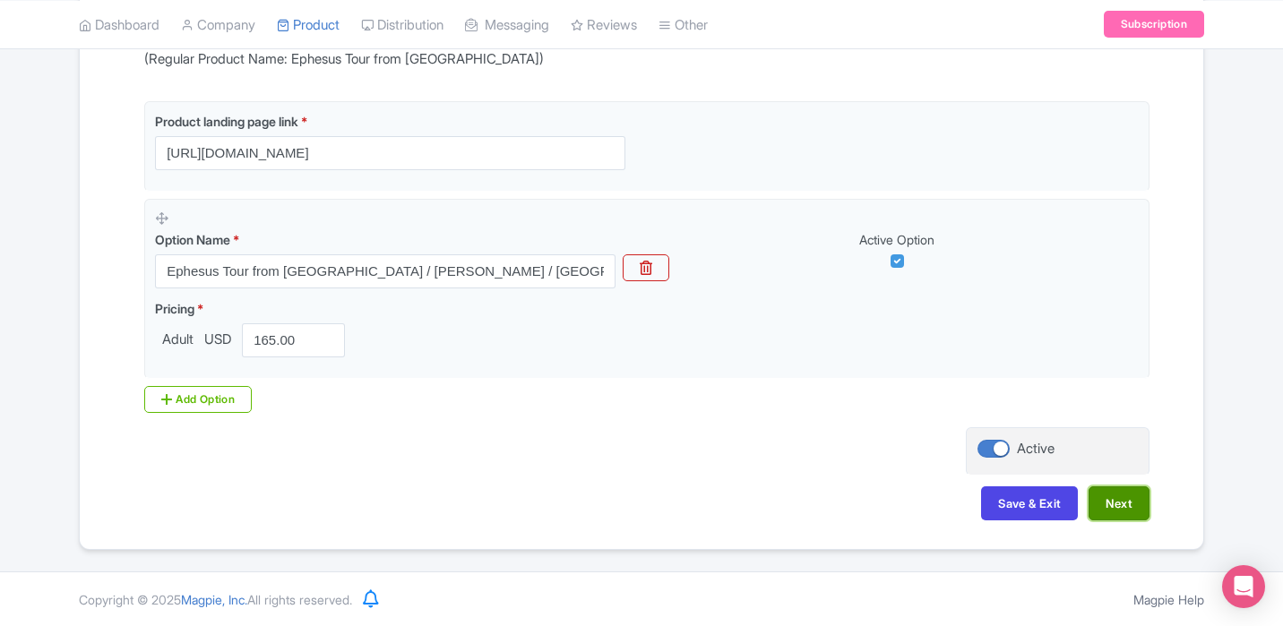
click at [1130, 500] on button "Next" at bounding box center [1119, 504] width 61 height 34
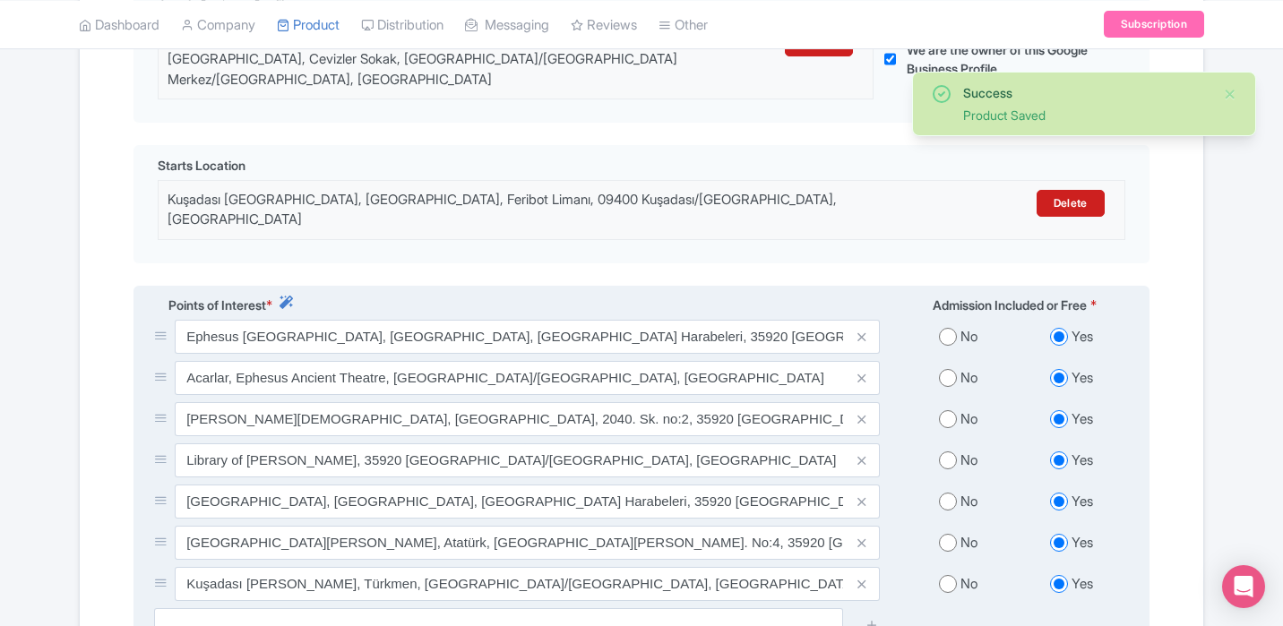
scroll to position [518, 0]
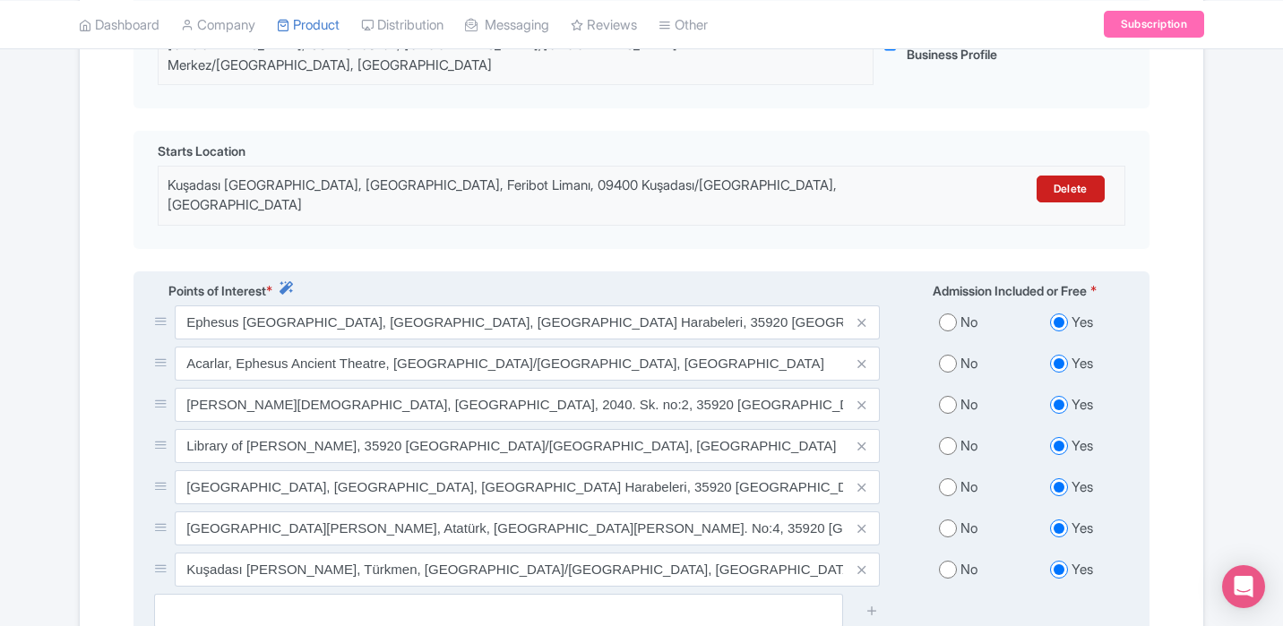
click at [867, 553] on span at bounding box center [862, 570] width 36 height 34
click at [862, 564] on icon at bounding box center [862, 570] width 8 height 13
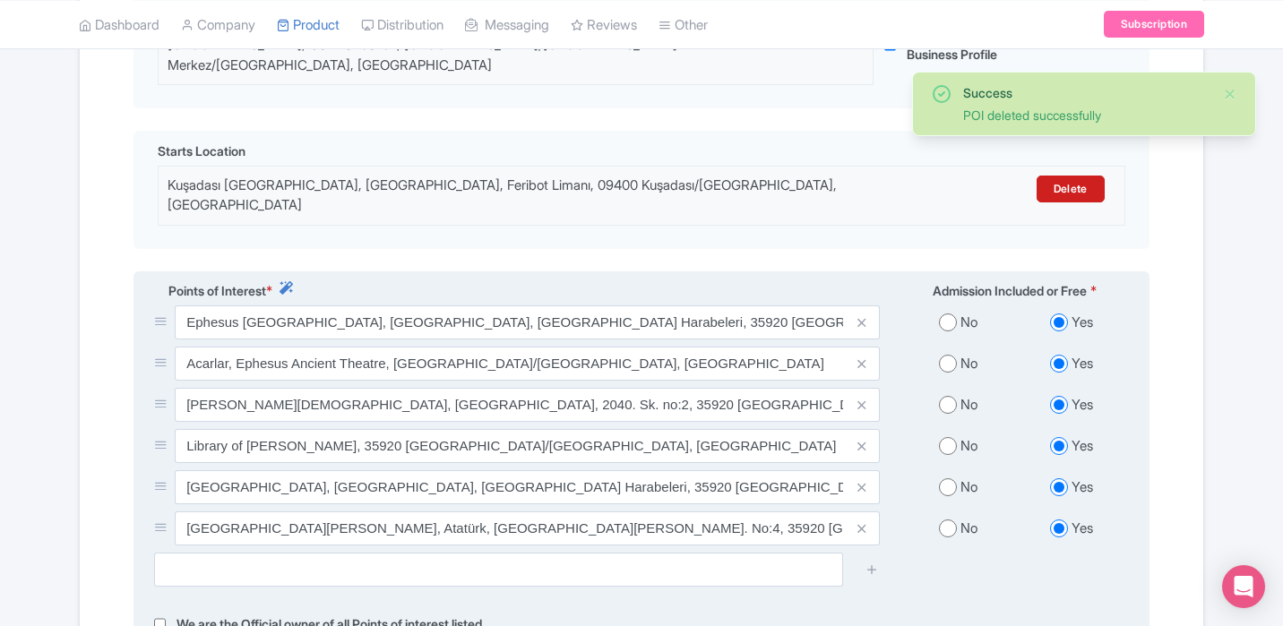
scroll to position [752, 0]
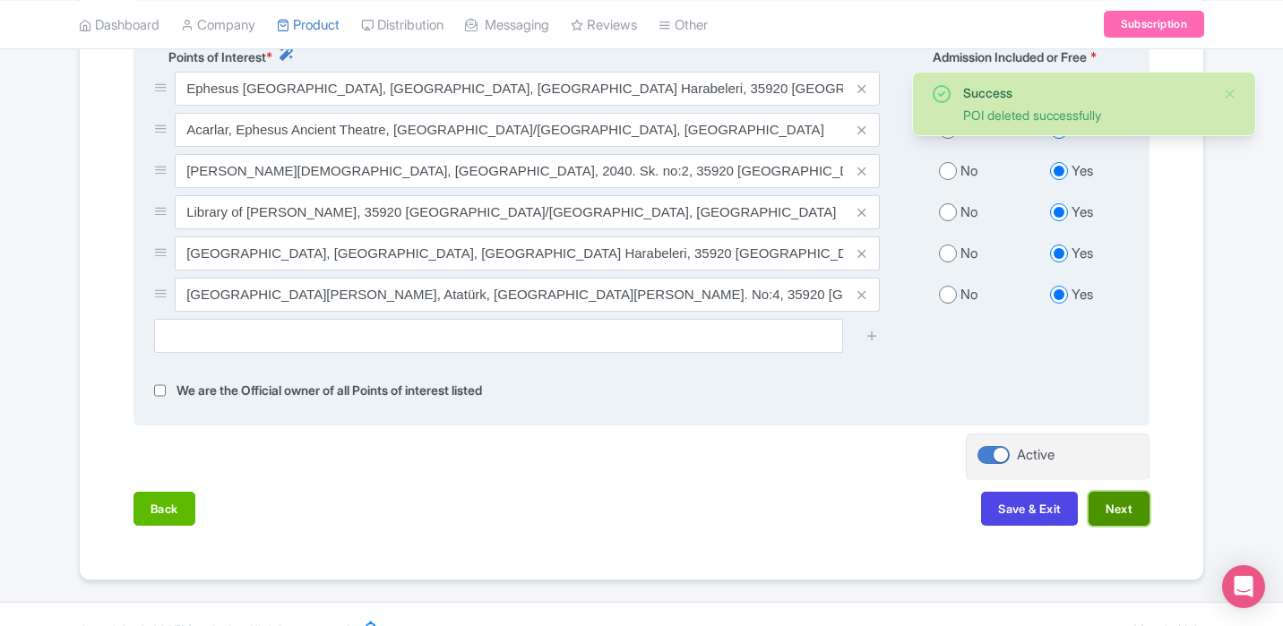
click at [1119, 492] on button "Next" at bounding box center [1119, 509] width 61 height 34
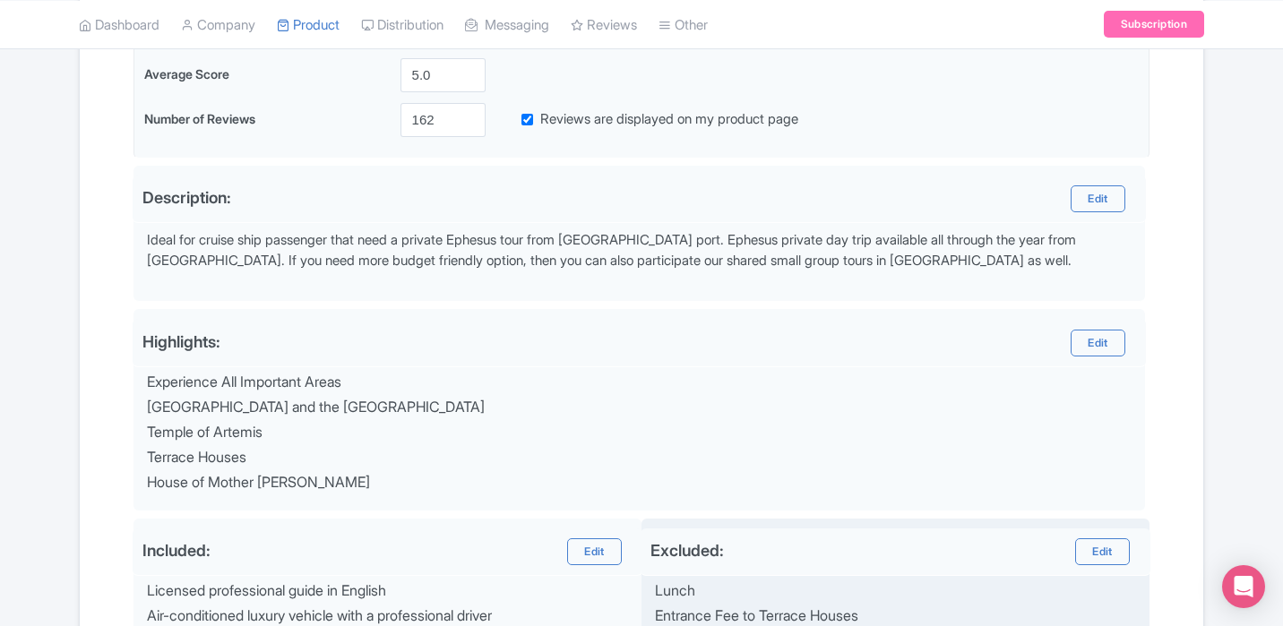
scroll to position [747, 0]
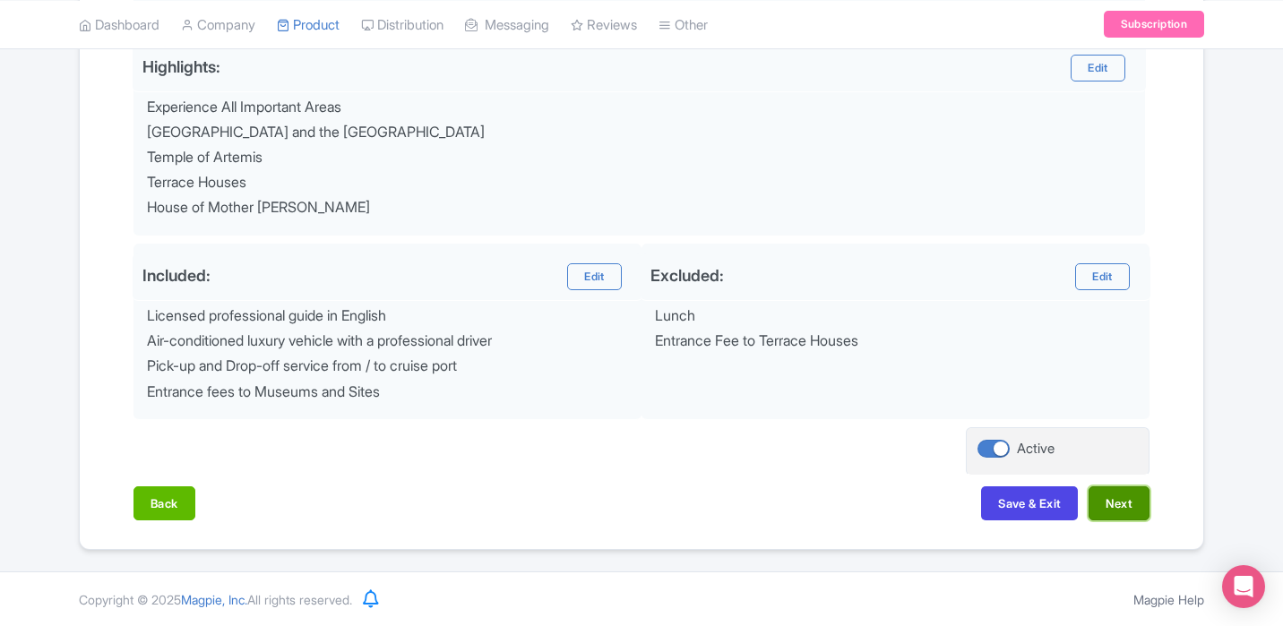
click at [1114, 504] on button "Next" at bounding box center [1119, 504] width 61 height 34
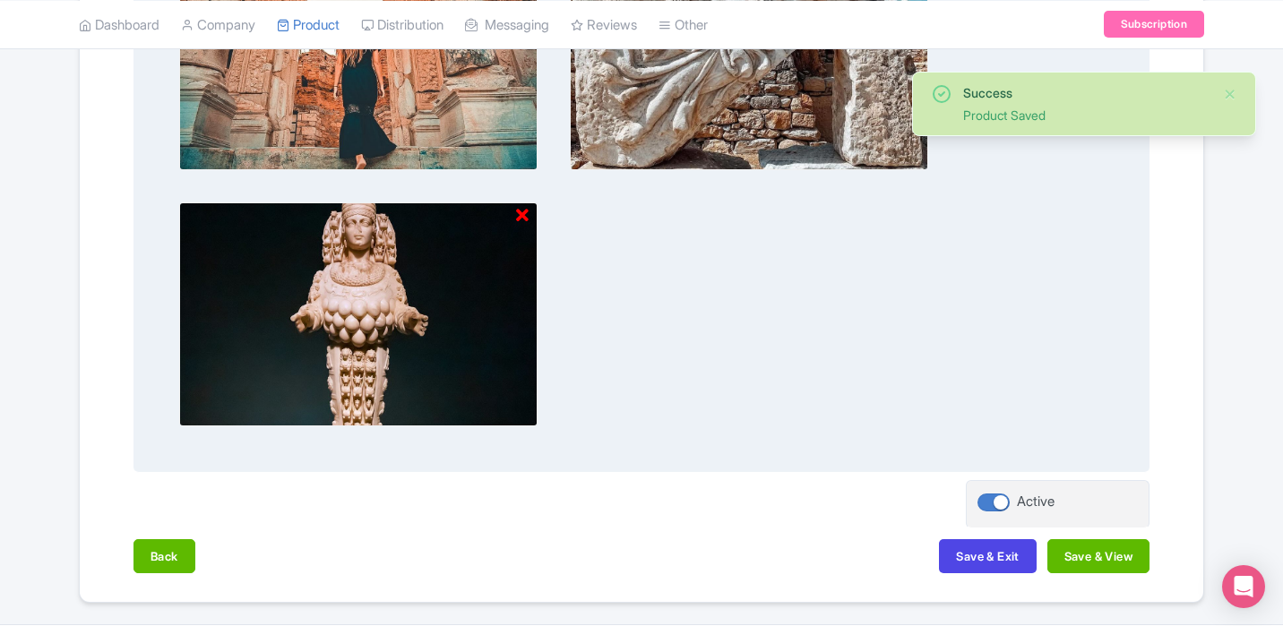
scroll to position [1332, 0]
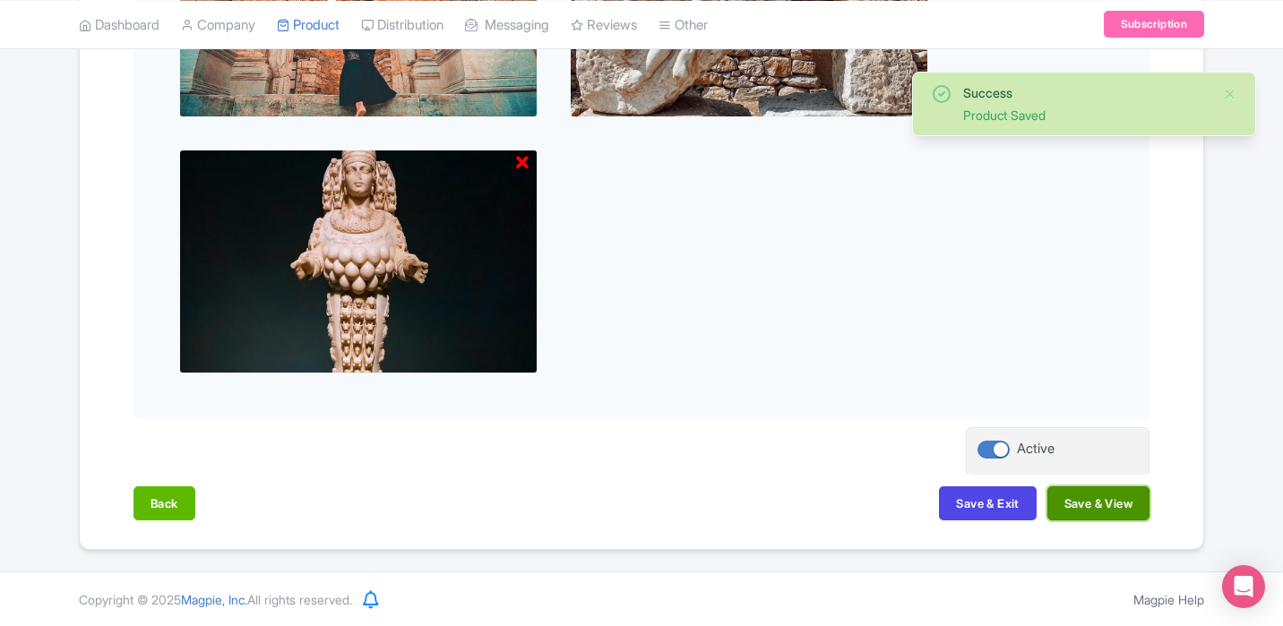
click at [1079, 501] on button "Save & View" at bounding box center [1099, 504] width 102 height 34
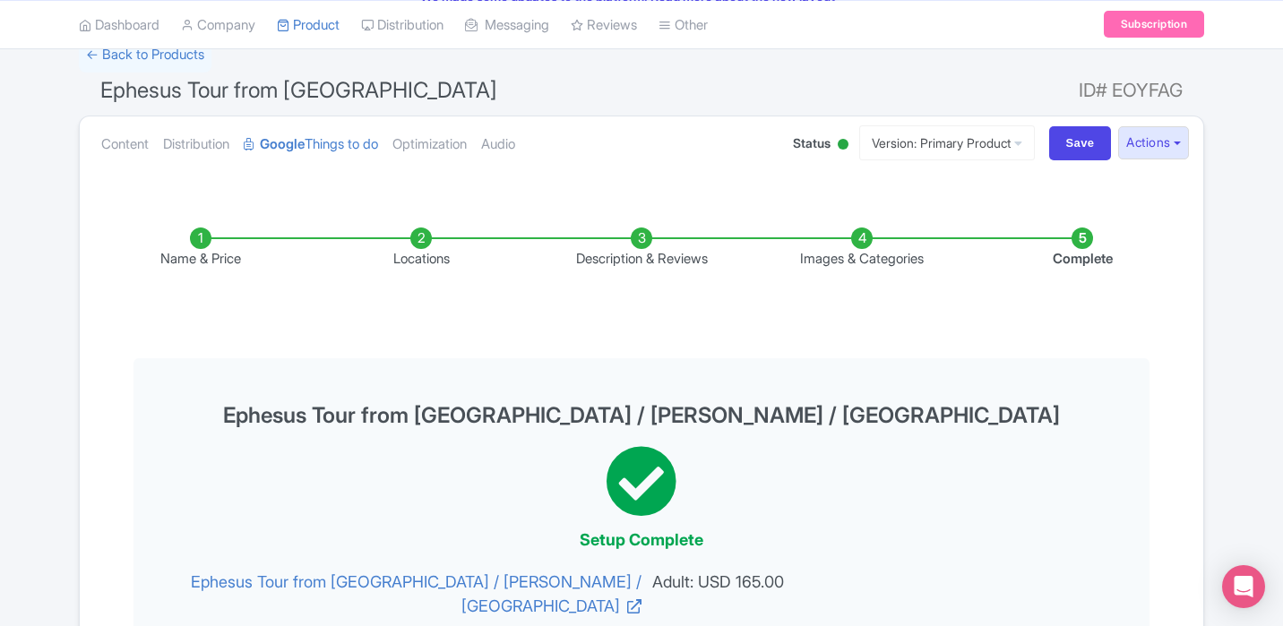
scroll to position [0, 0]
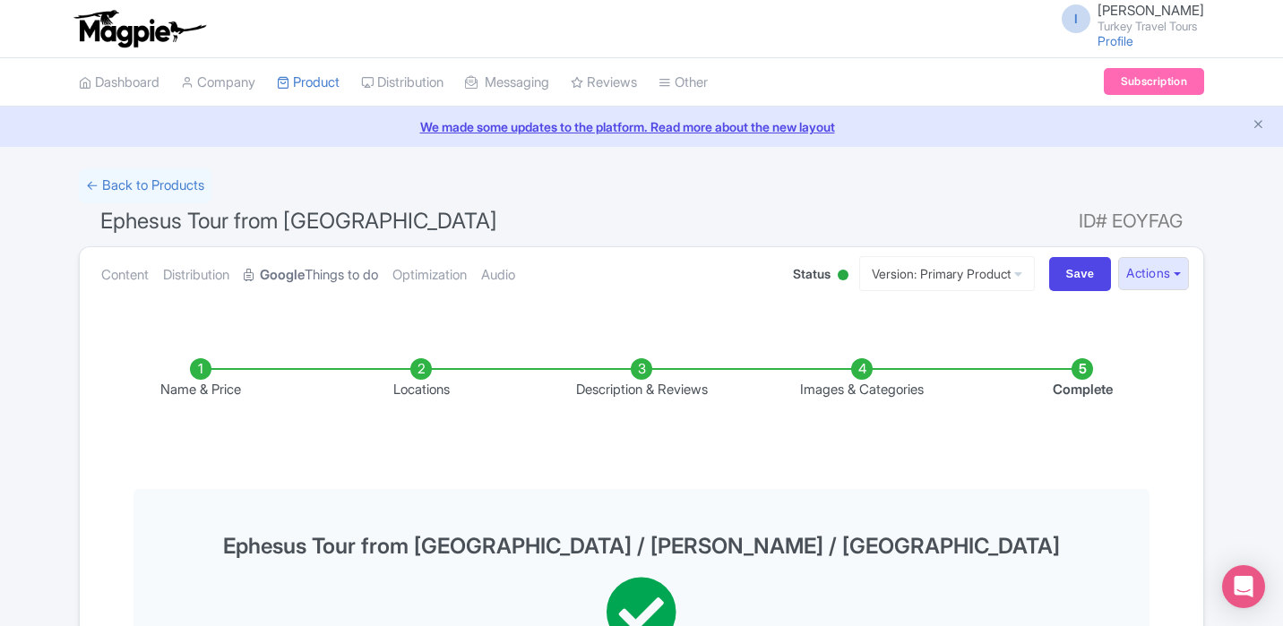
click at [317, 285] on link "Google Things to do" at bounding box center [311, 275] width 134 height 56
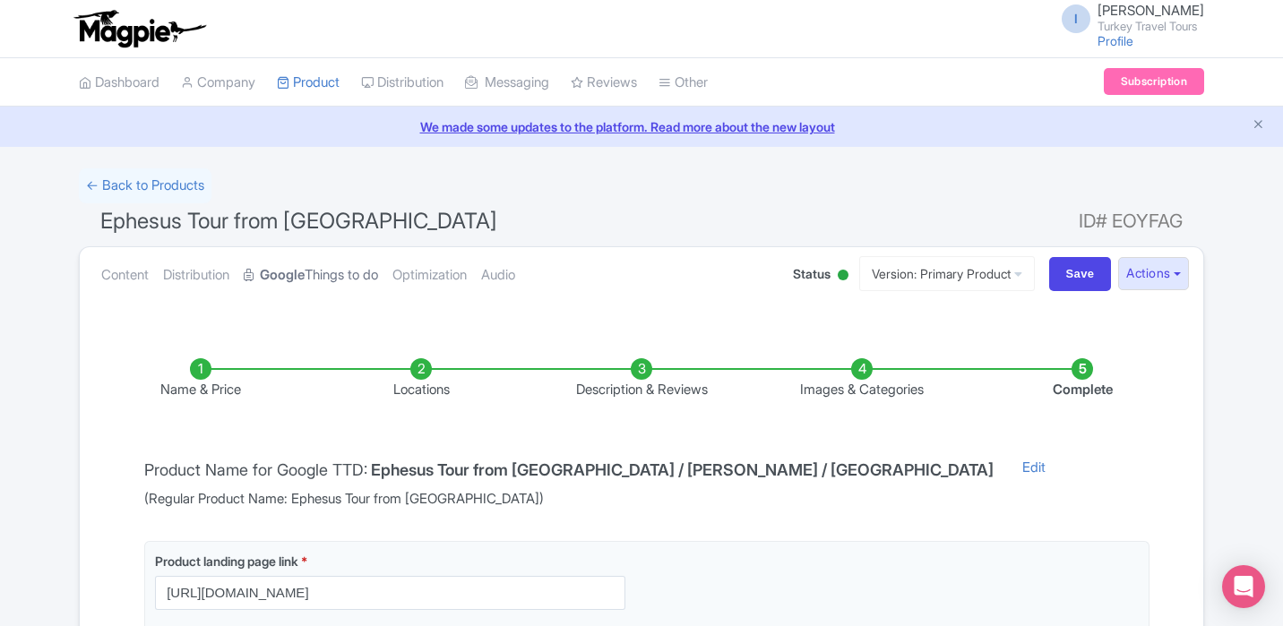
click at [298, 292] on link "Google Things to do" at bounding box center [311, 275] width 134 height 56
click at [378, 280] on link "Google Things to do" at bounding box center [311, 275] width 134 height 56
click at [183, 187] on link "← Back to Products" at bounding box center [145, 185] width 133 height 35
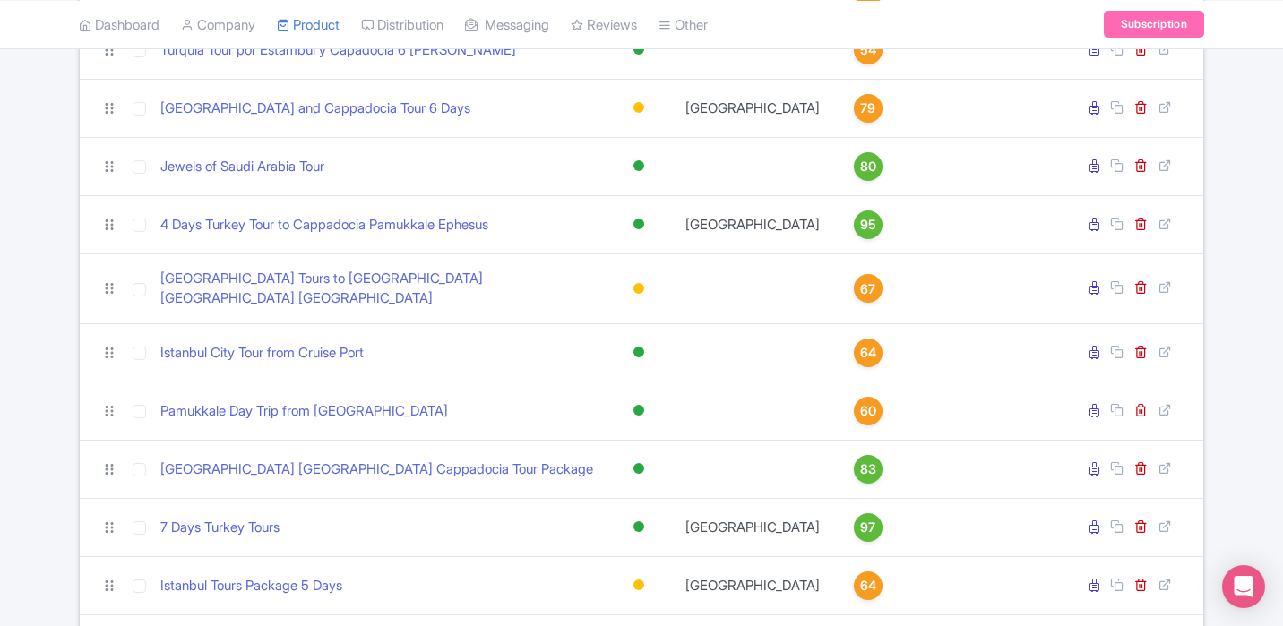
scroll to position [609, 0]
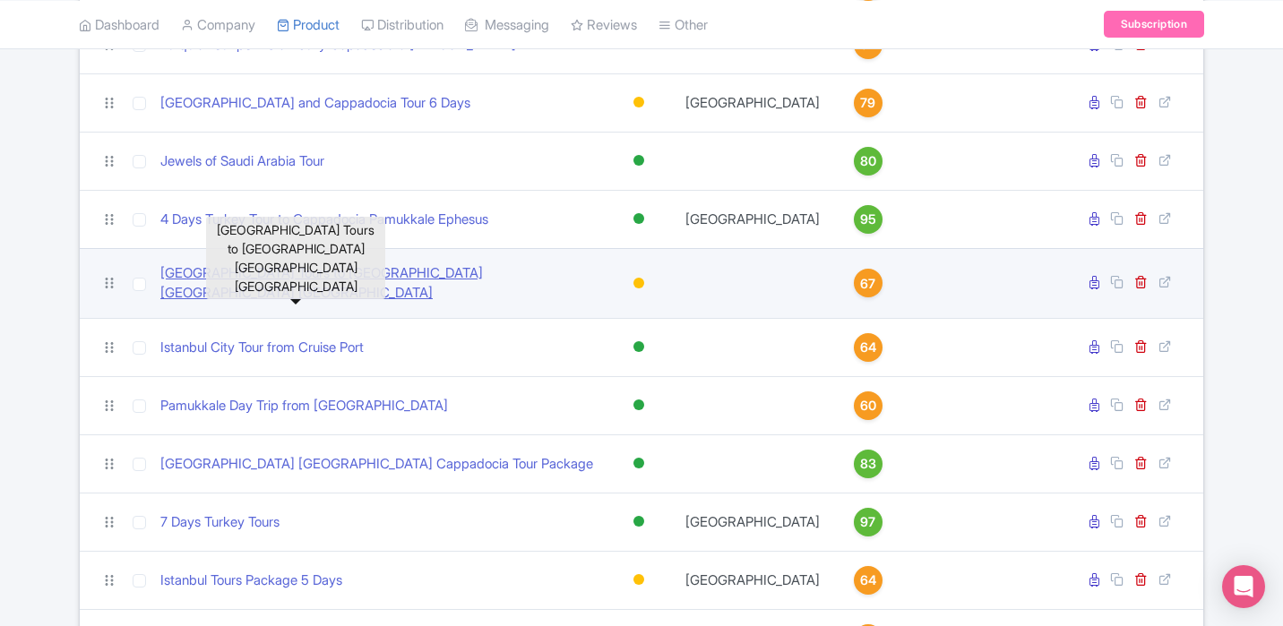
click at [360, 274] on link "[GEOGRAPHIC_DATA] Tours to [GEOGRAPHIC_DATA] [GEOGRAPHIC_DATA] [GEOGRAPHIC_DATA]" at bounding box center [378, 283] width 436 height 40
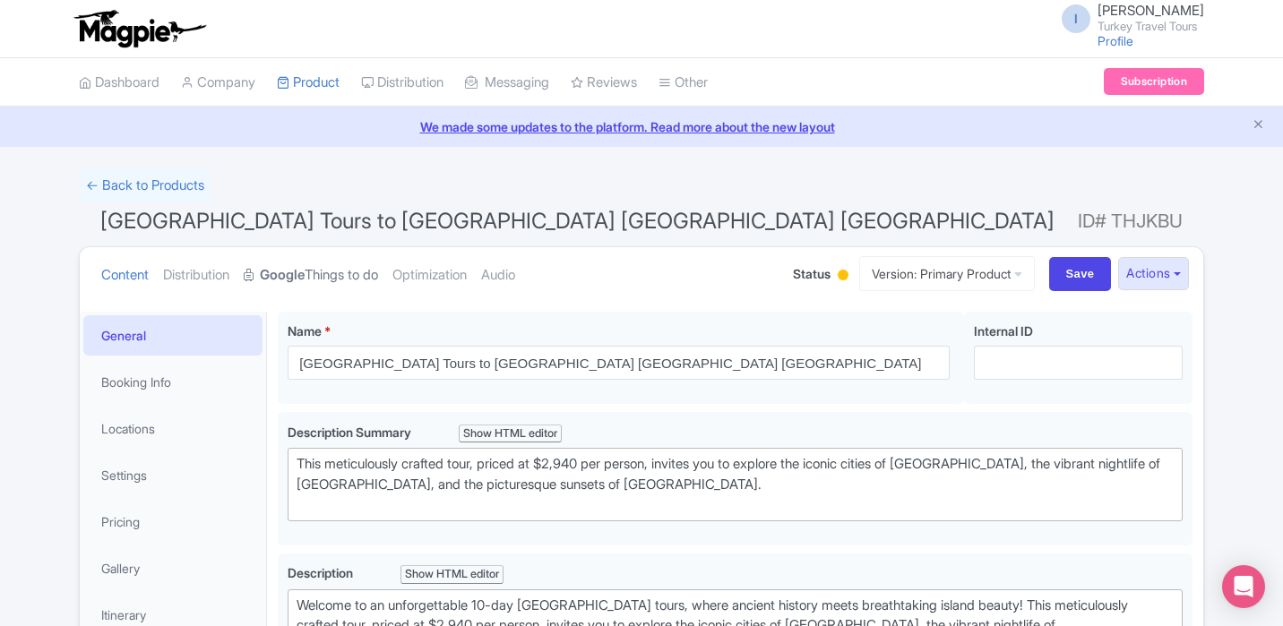
click at [338, 270] on link "Google Things to do" at bounding box center [311, 275] width 134 height 56
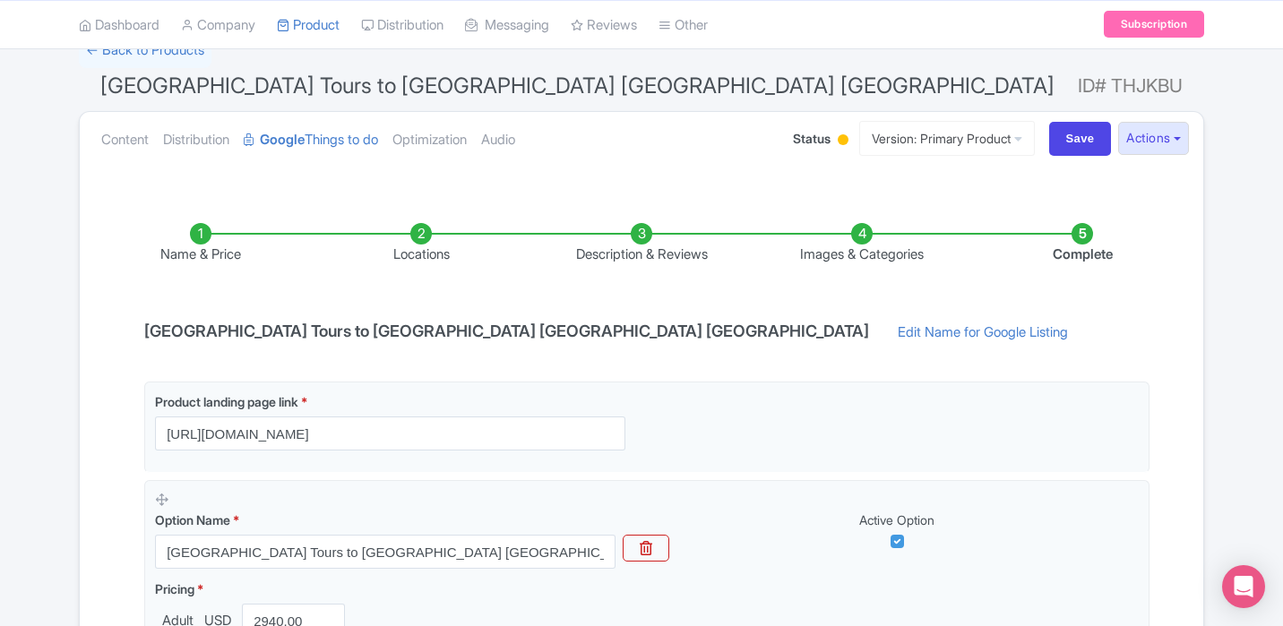
scroll to position [132, 0]
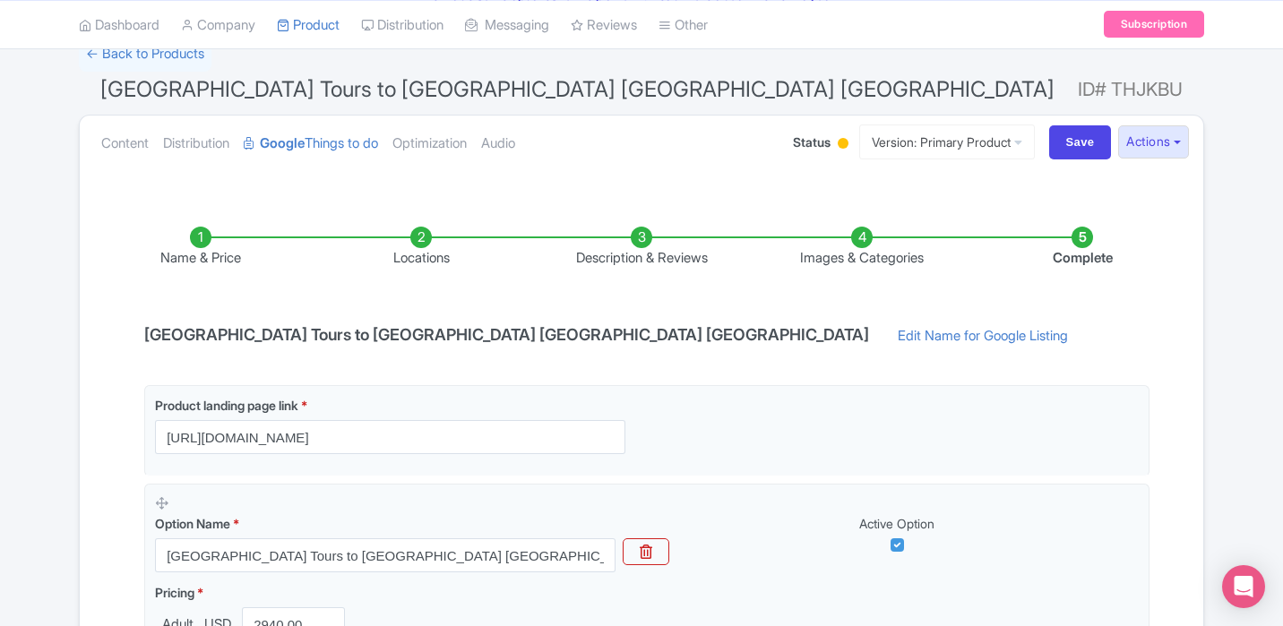
click at [421, 238] on li "Locations" at bounding box center [421, 248] width 220 height 42
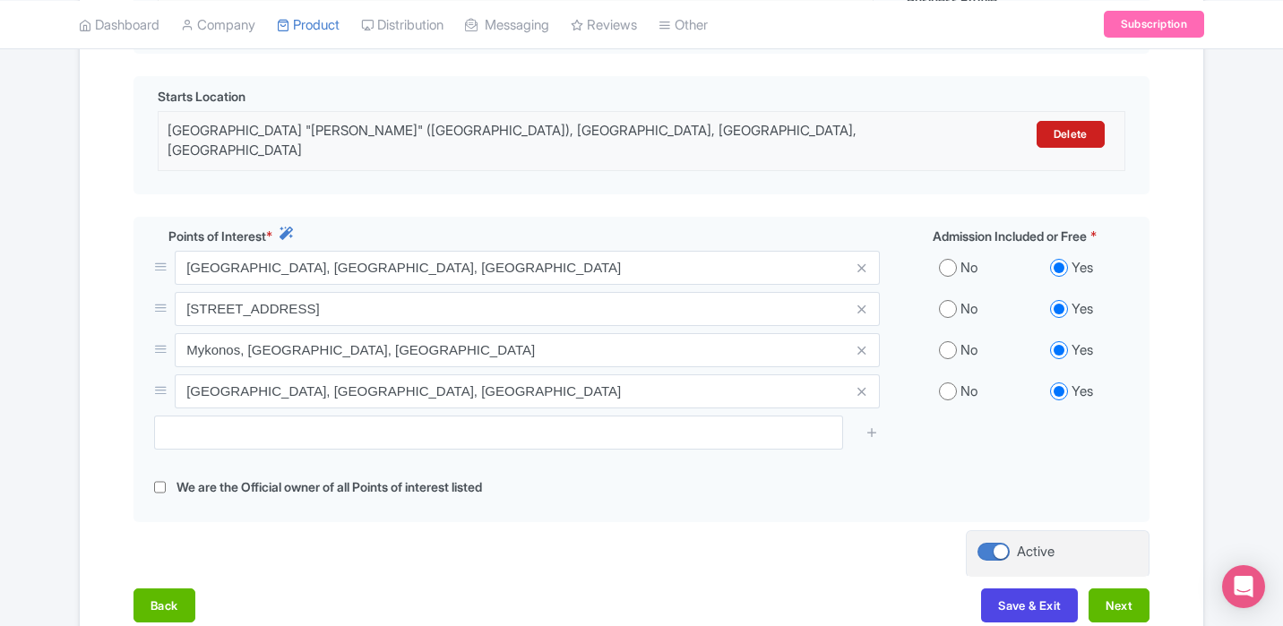
scroll to position [669, 0]
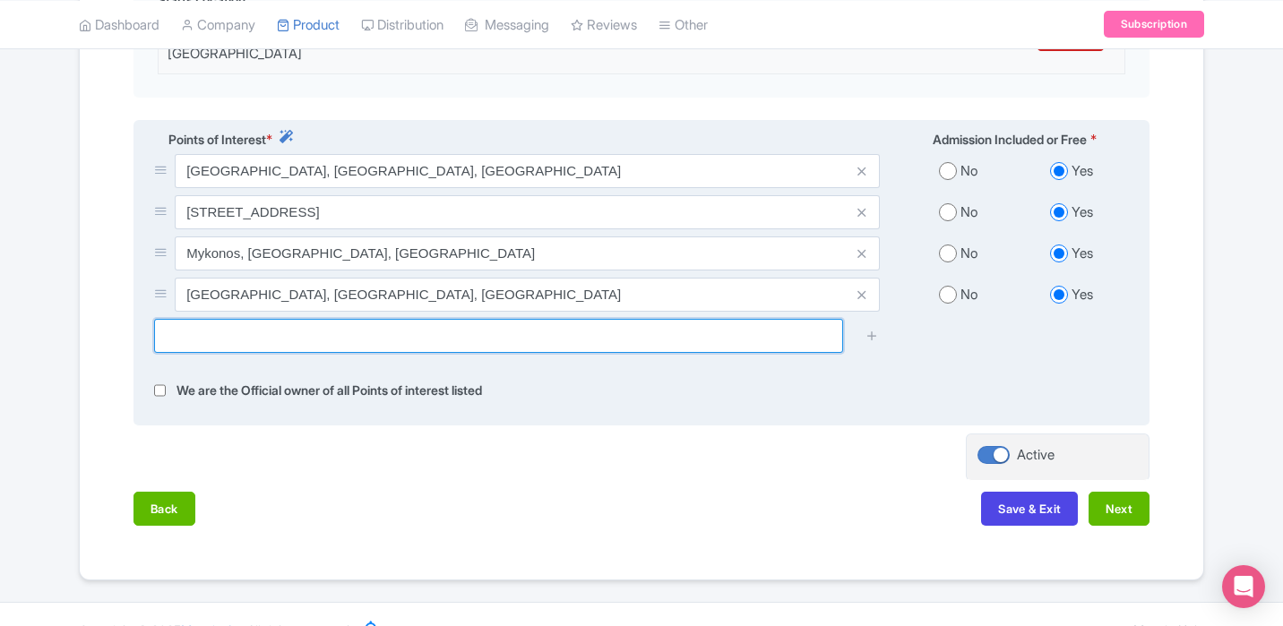
click at [521, 319] on input "text" at bounding box center [498, 336] width 689 height 34
type input "i"
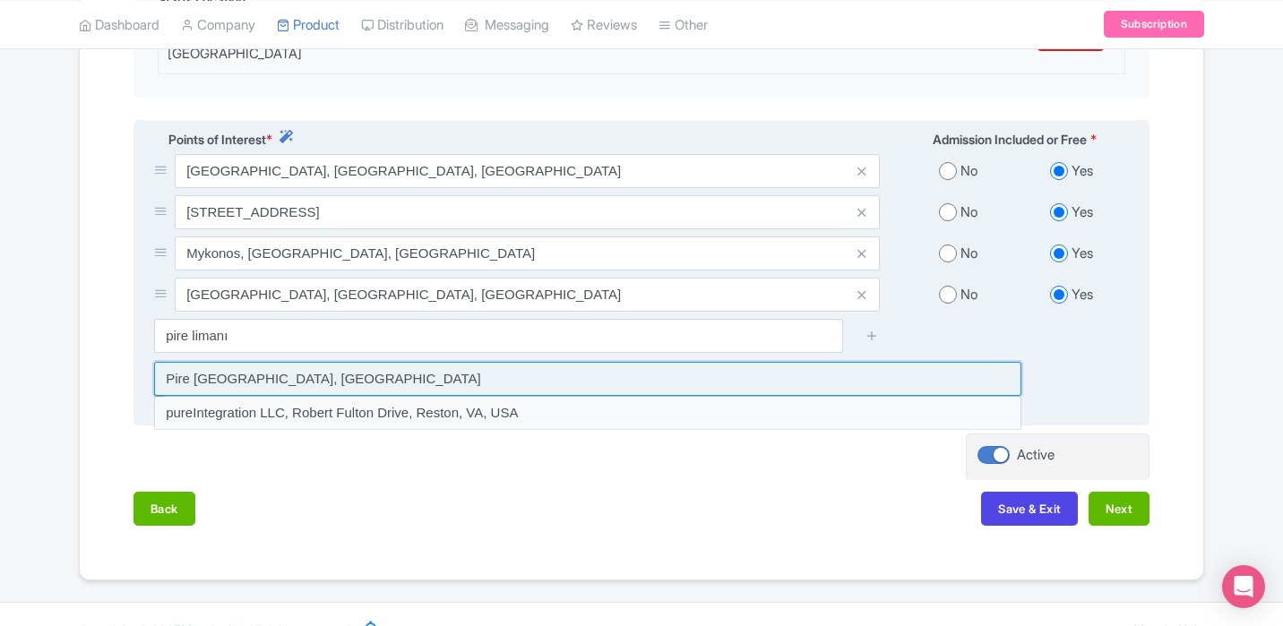
click at [372, 362] on input at bounding box center [587, 379] width 867 height 34
type input "Pire Limanı, Greece"
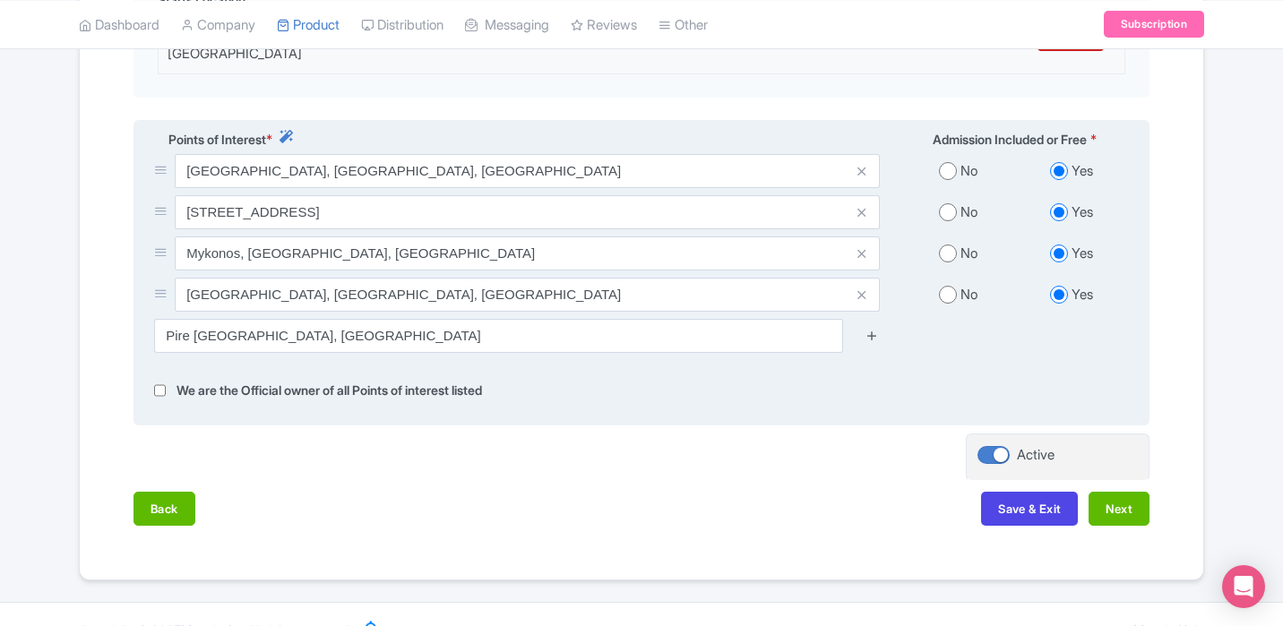
click at [879, 329] on icon at bounding box center [872, 335] width 13 height 13
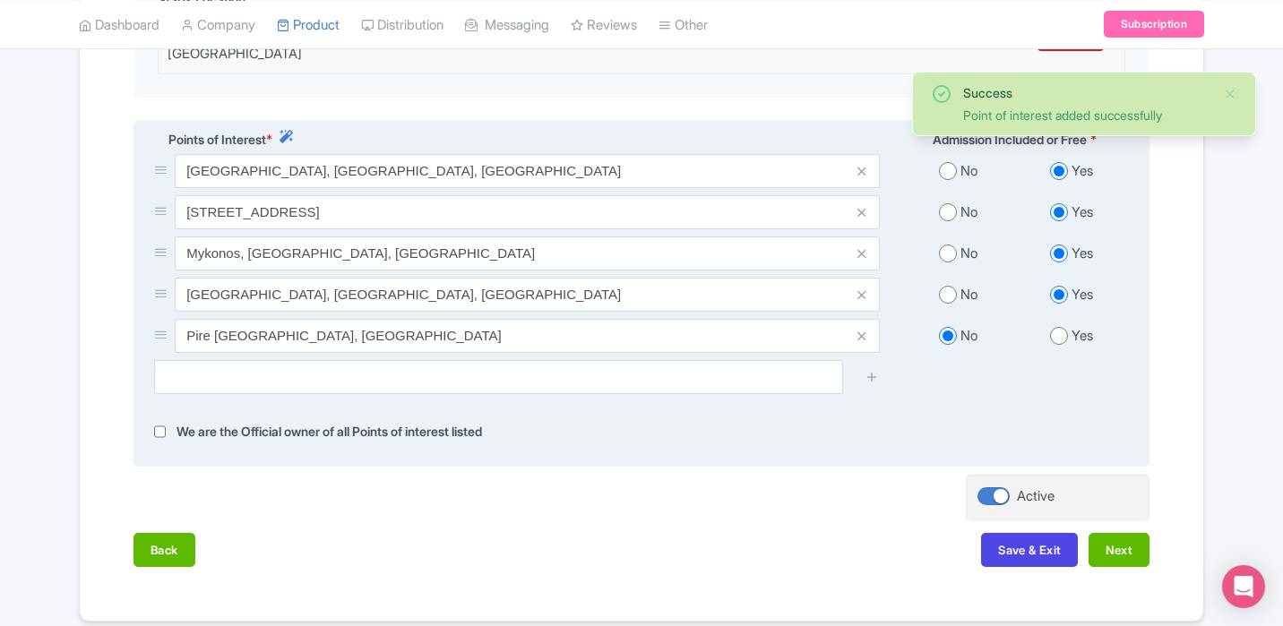
click at [1065, 327] on input "radio" at bounding box center [1059, 336] width 18 height 18
radio input "true"
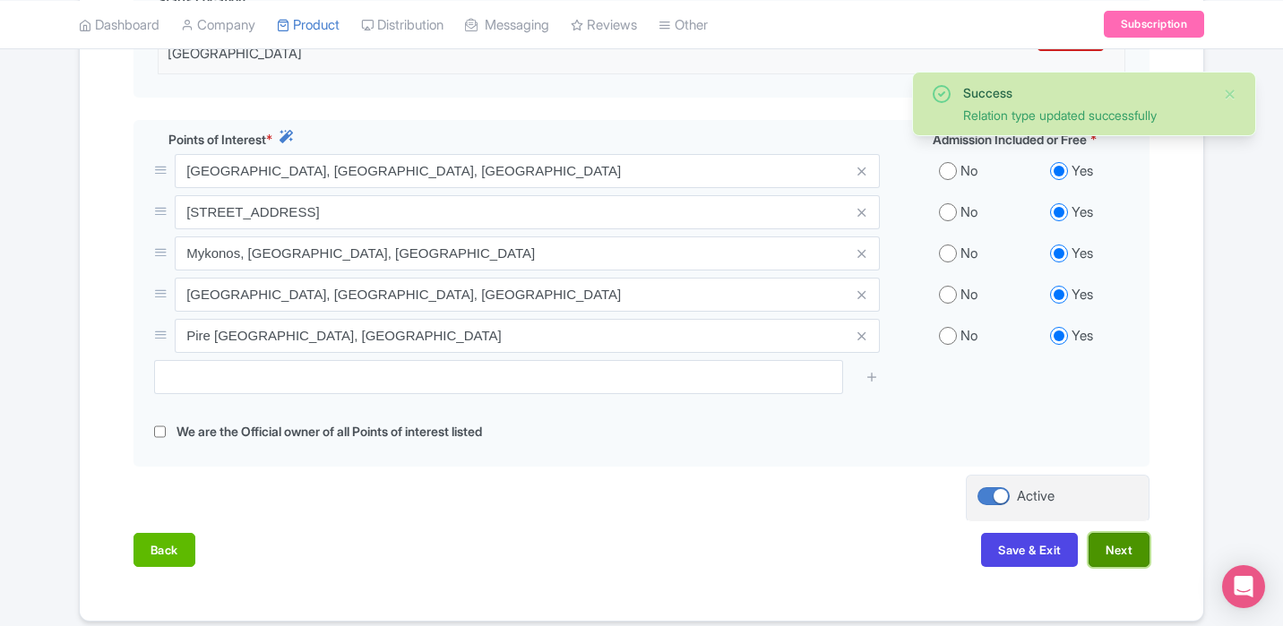
click at [1110, 533] on button "Next" at bounding box center [1119, 550] width 61 height 34
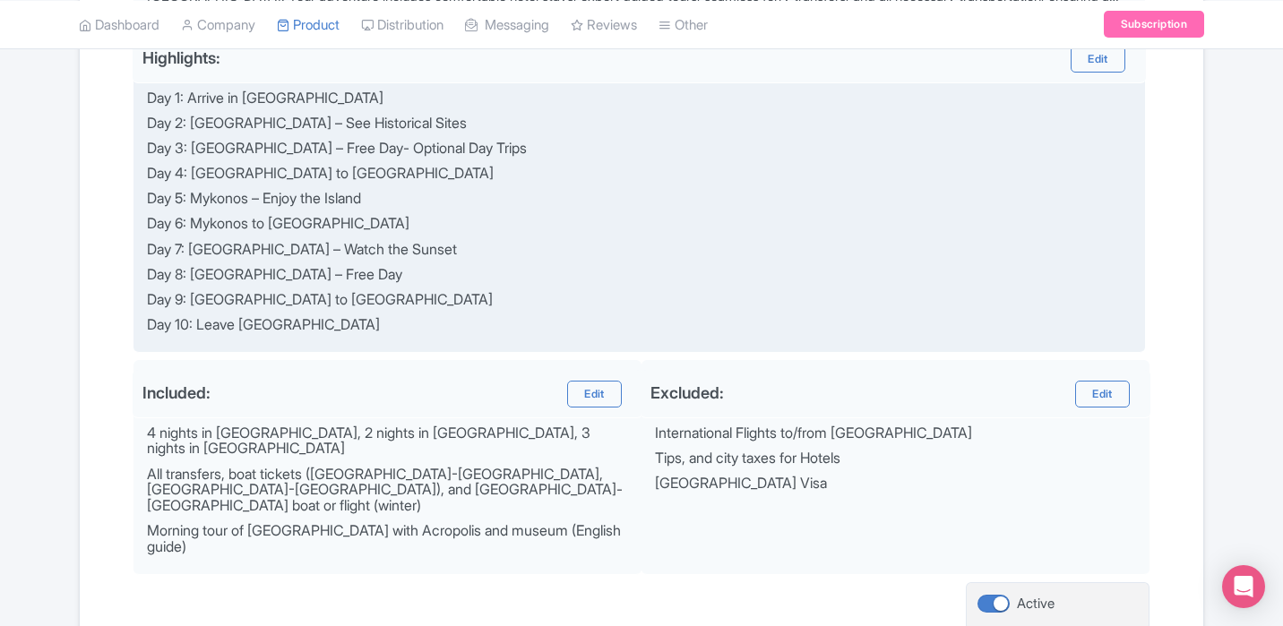
scroll to position [863, 0]
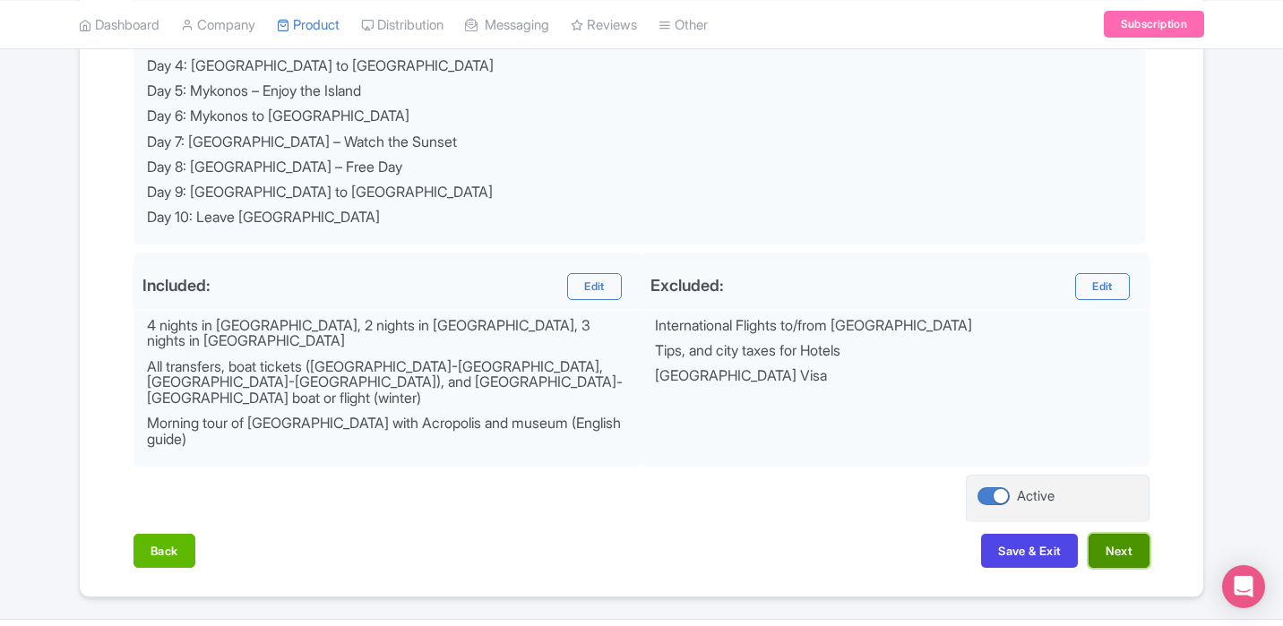
click at [1132, 534] on button "Next" at bounding box center [1119, 551] width 61 height 34
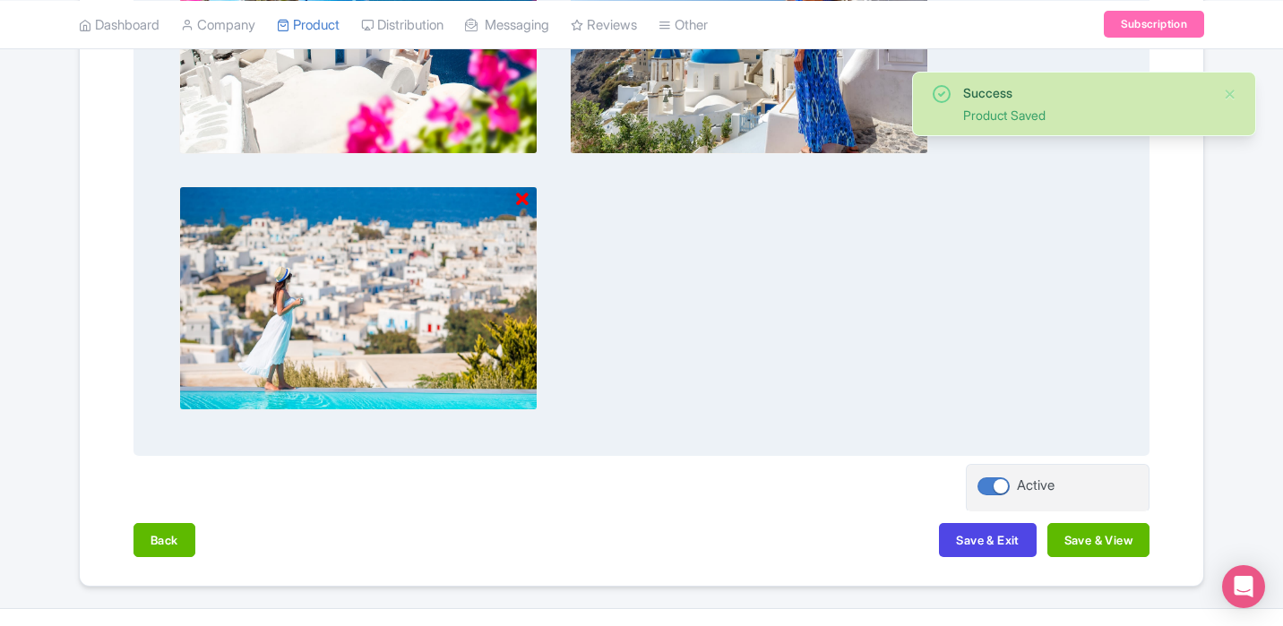
scroll to position [1163, 0]
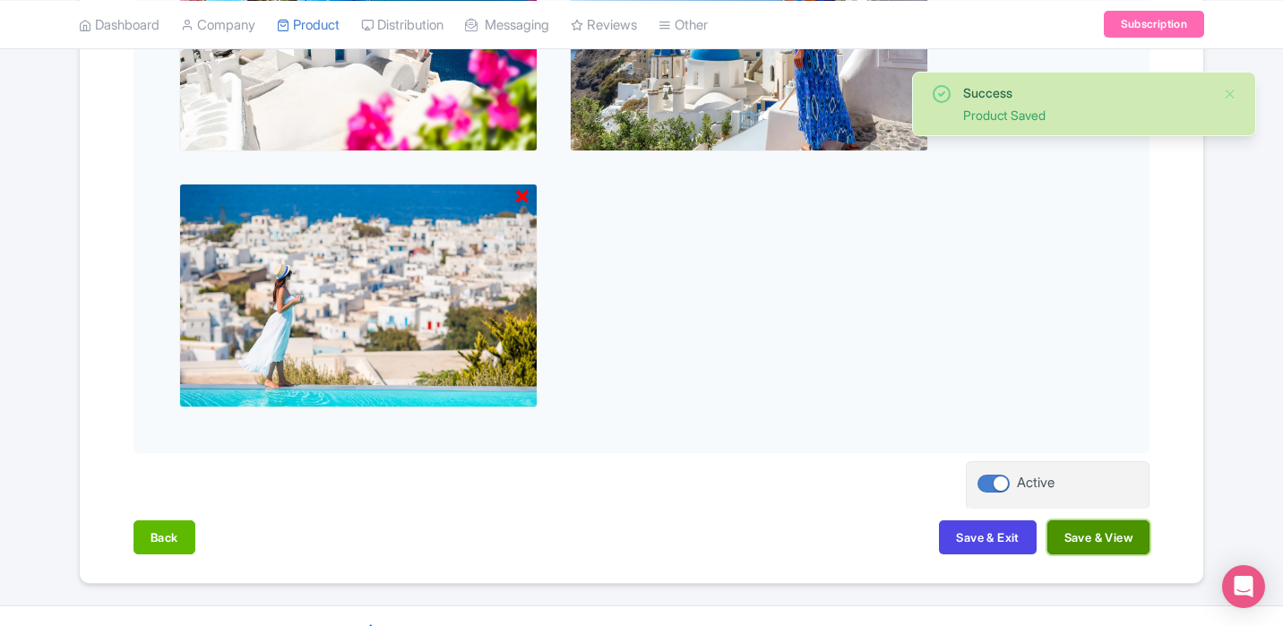
click at [1108, 543] on button "Save & View" at bounding box center [1099, 538] width 102 height 34
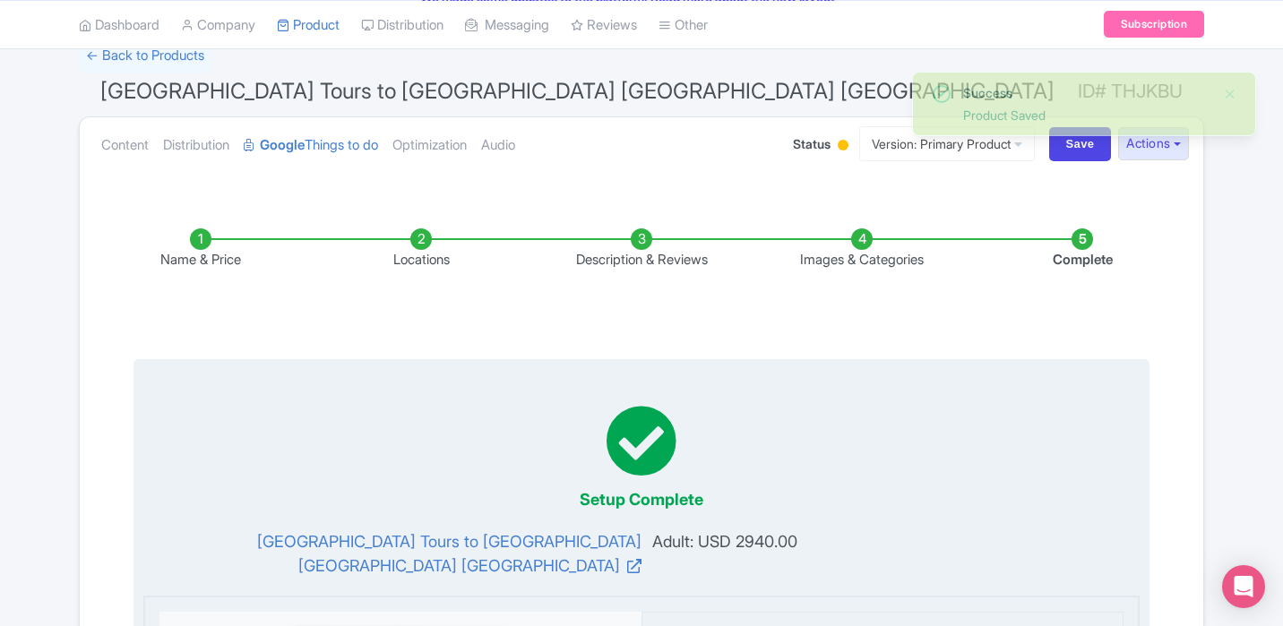
scroll to position [0, 0]
